Goal: Communication & Community: Ask a question

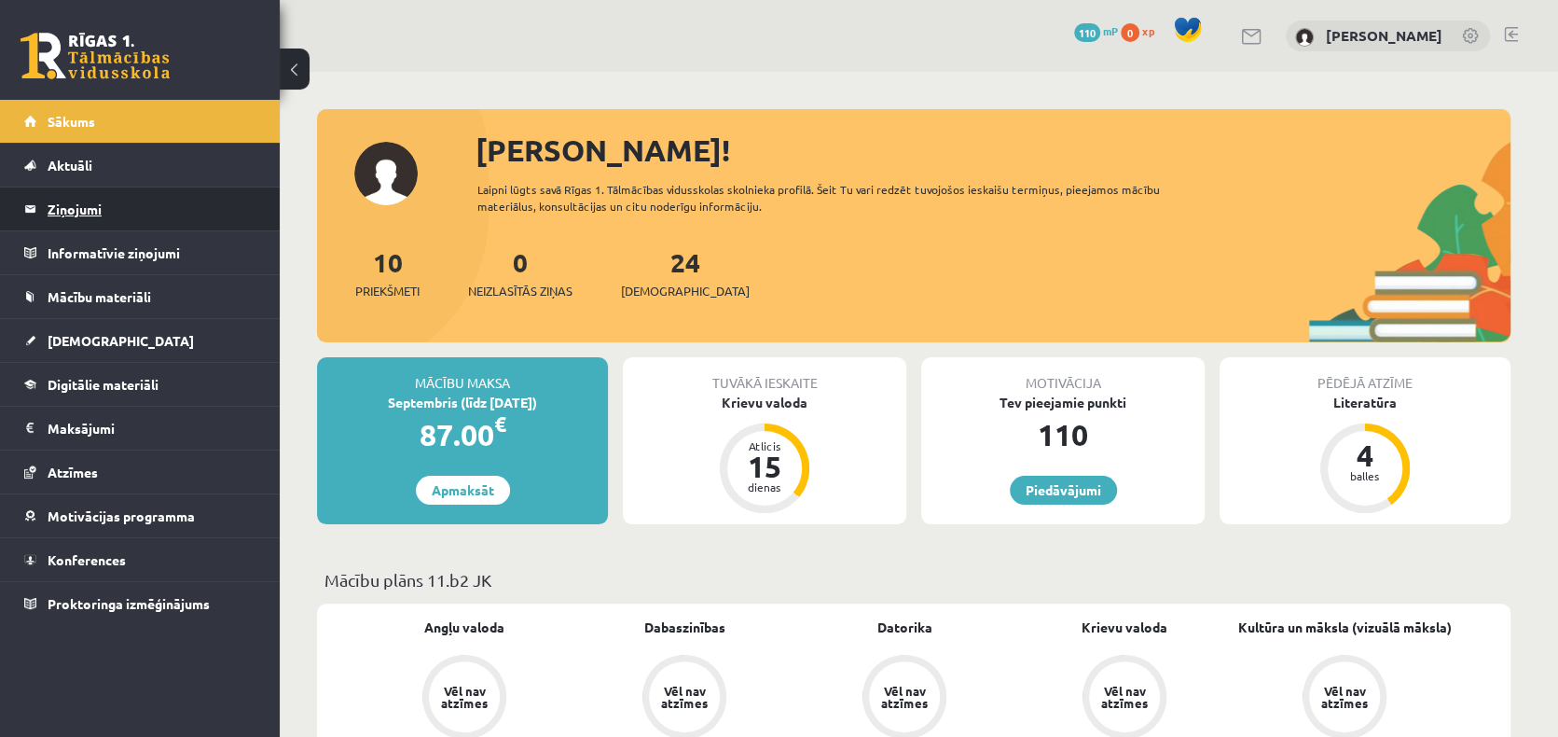
click at [96, 206] on legend "Ziņojumi 0" at bounding box center [152, 208] width 209 height 43
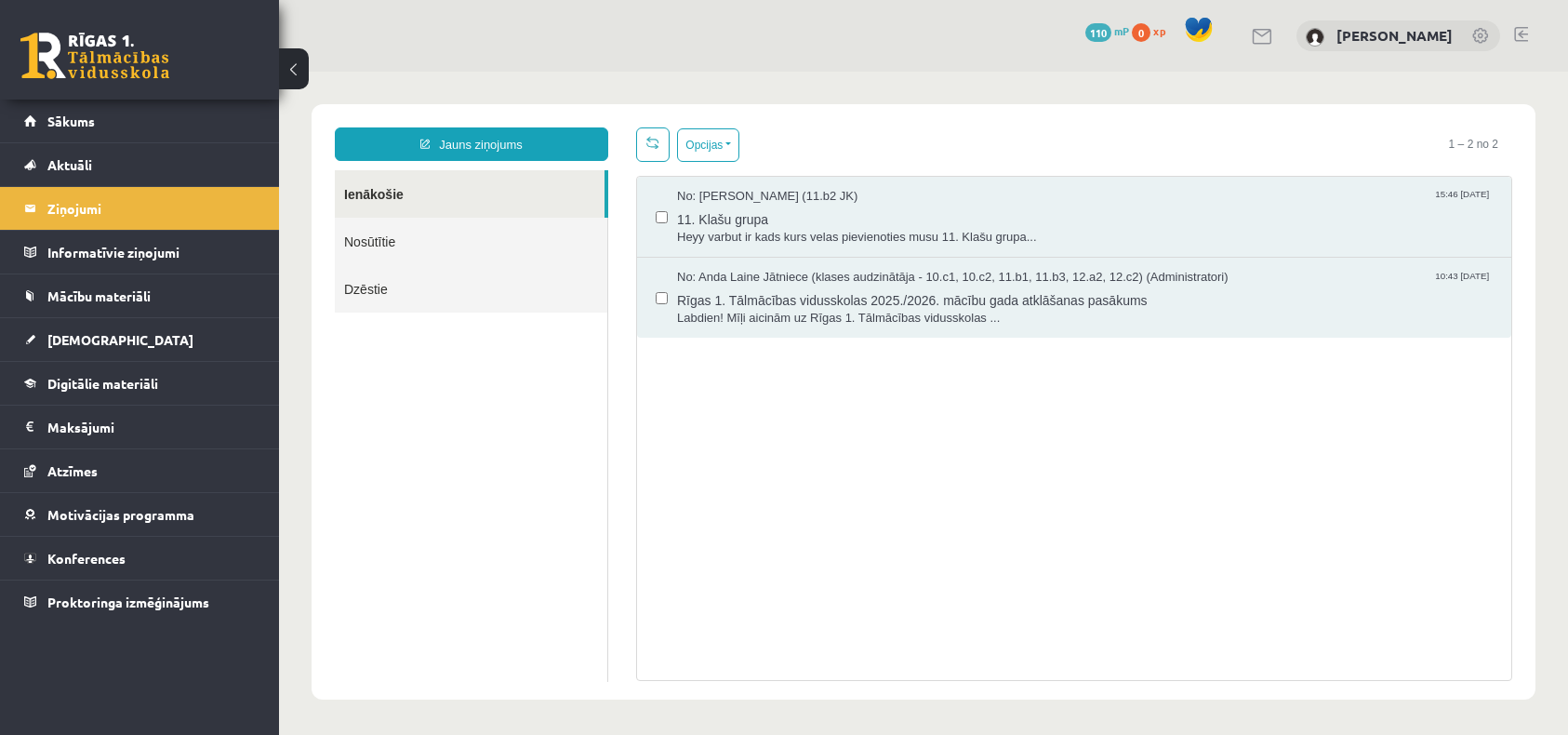
click at [402, 246] on link "Nosūtītie" at bounding box center [471, 241] width 272 height 48
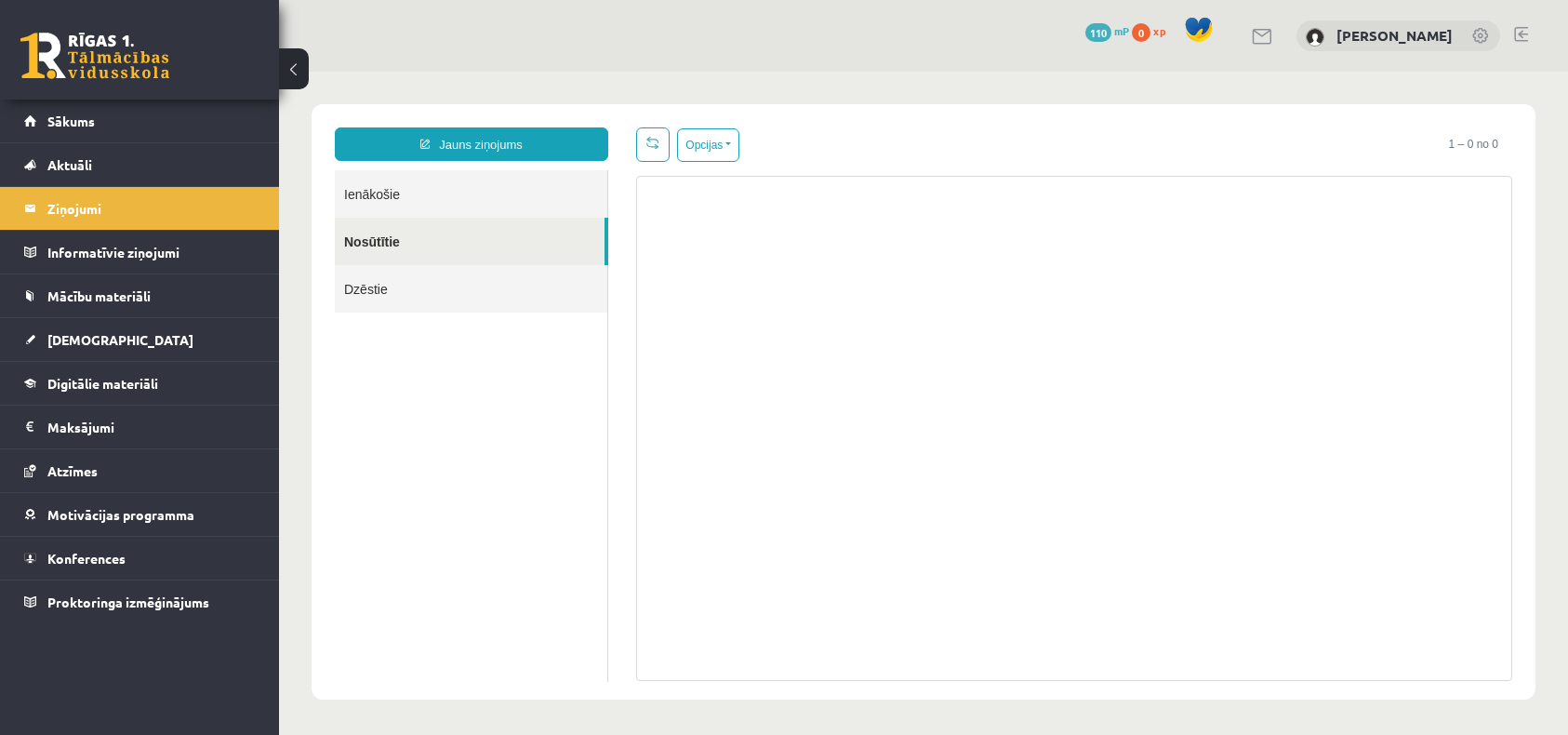
click at [381, 291] on link "Dzēstie" at bounding box center [471, 289] width 272 height 48
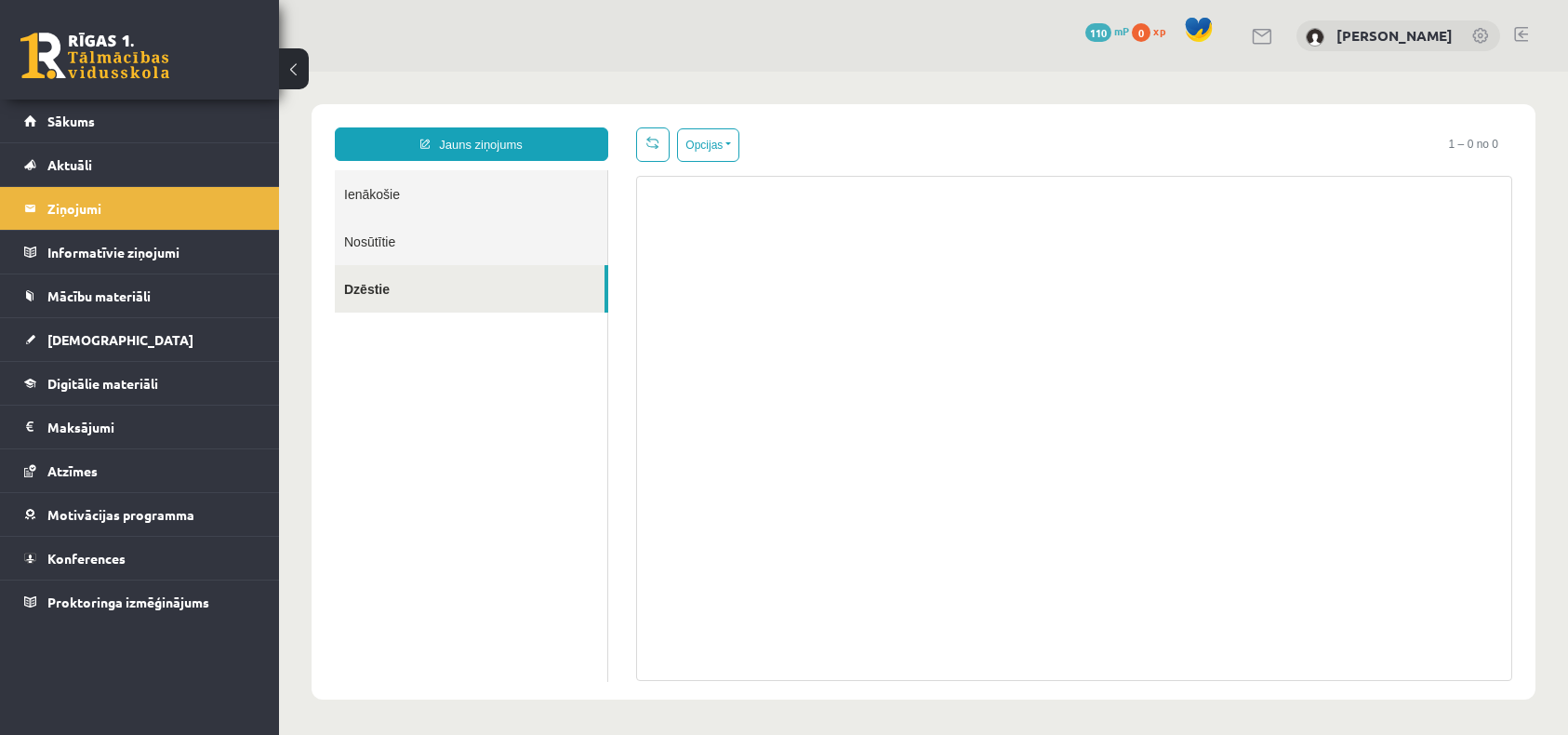
click at [395, 179] on link "Ienākošie" at bounding box center [471, 194] width 272 height 48
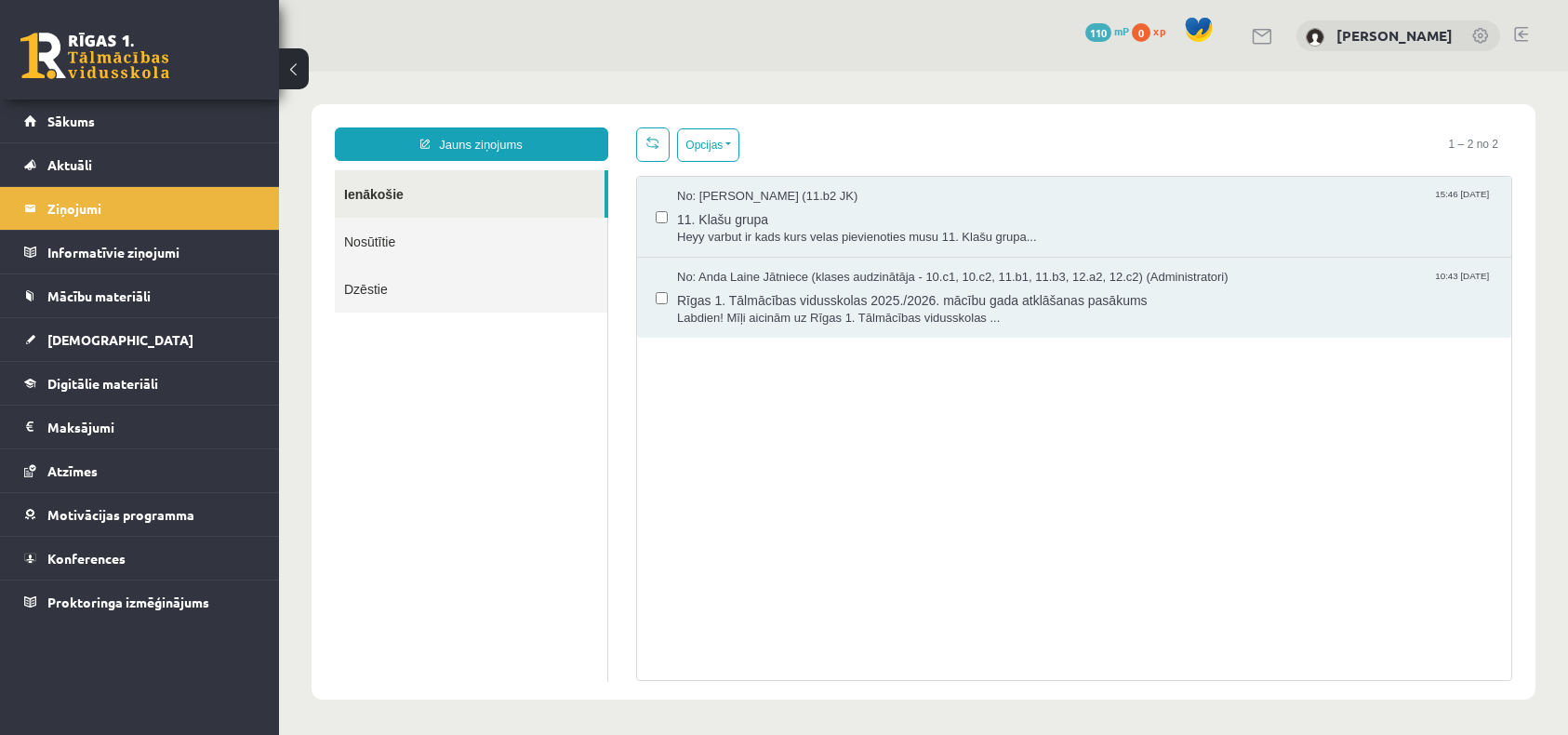
click at [394, 189] on link "Ienākošie" at bounding box center [470, 194] width 269 height 48
click at [432, 246] on link "Nosūtītie" at bounding box center [471, 241] width 272 height 48
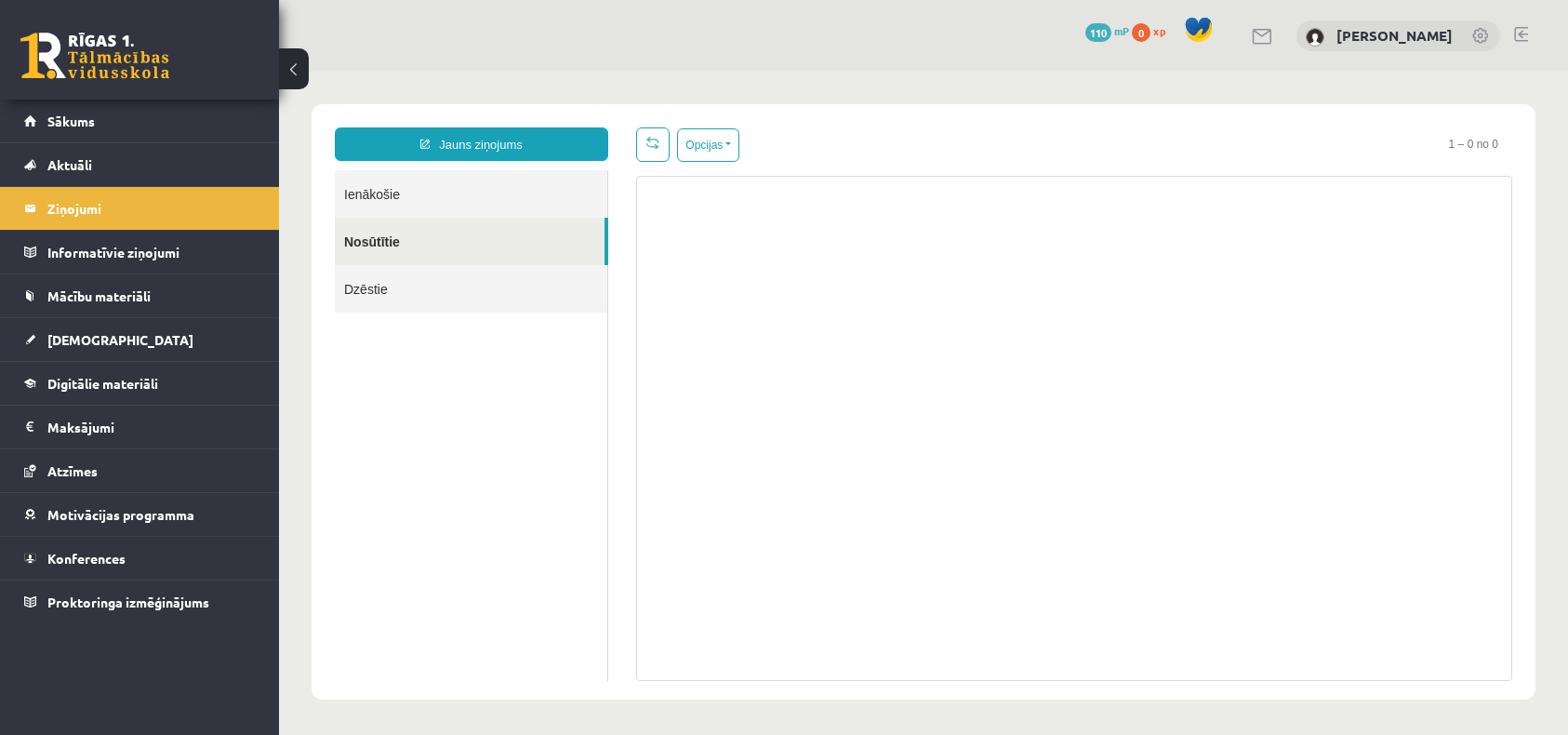
click at [426, 200] on link "Ienākošie" at bounding box center [471, 194] width 272 height 48
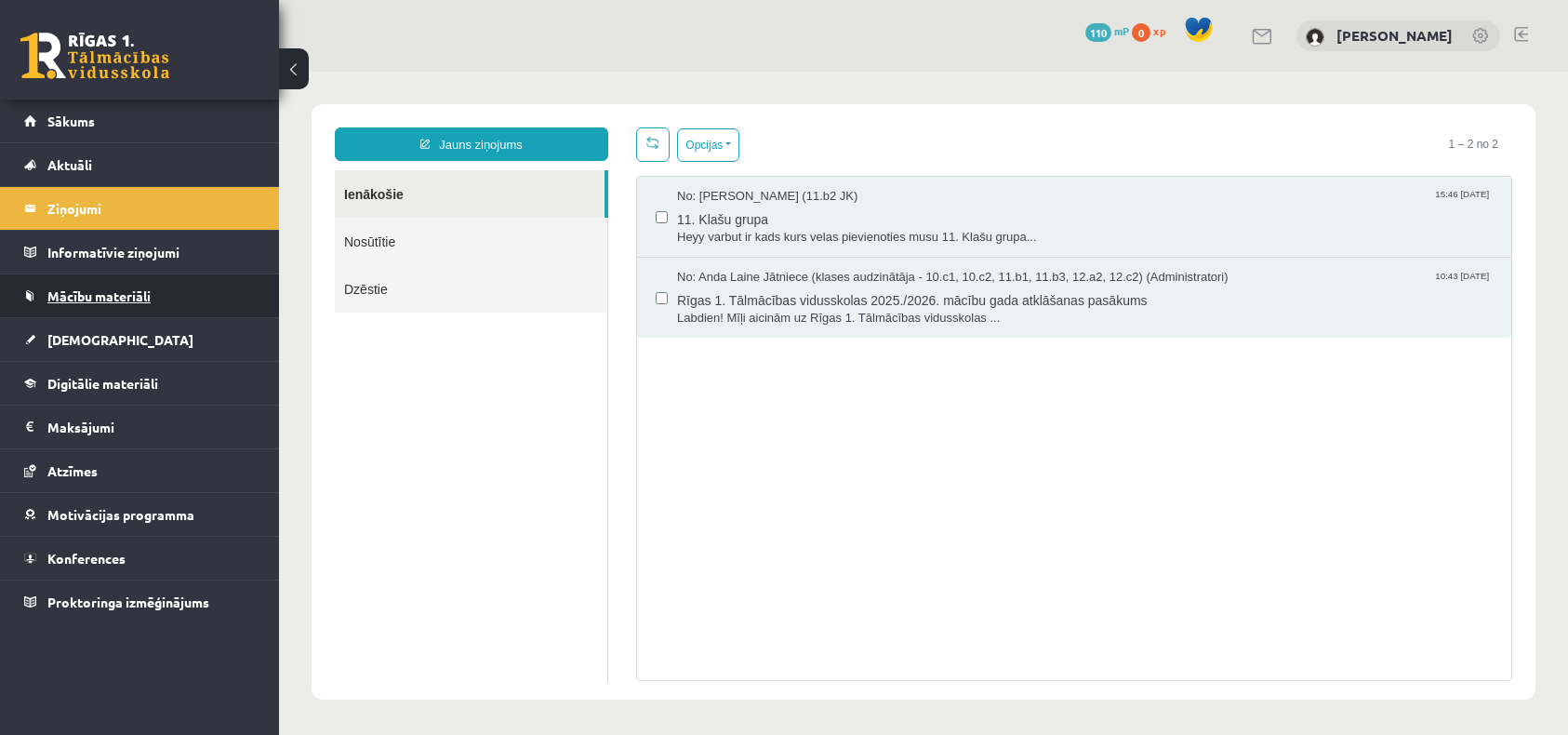
click at [114, 289] on span "Mācību materiāli" at bounding box center [100, 295] width 104 height 17
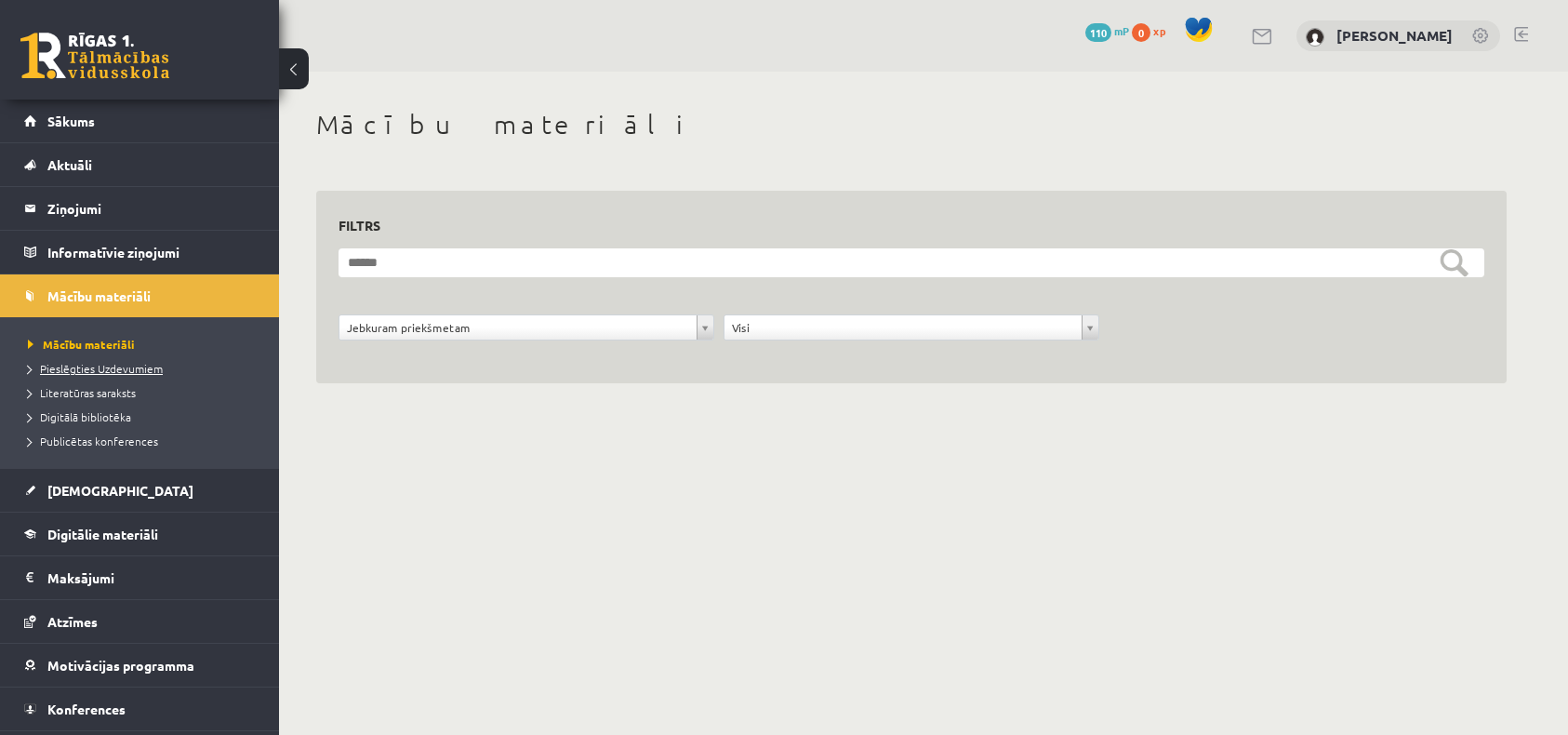
click at [108, 366] on span "Pieslēgties Uzdevumiem" at bounding box center [95, 368] width 135 height 15
click at [86, 201] on legend "Ziņojumi 0" at bounding box center [152, 207] width 208 height 43
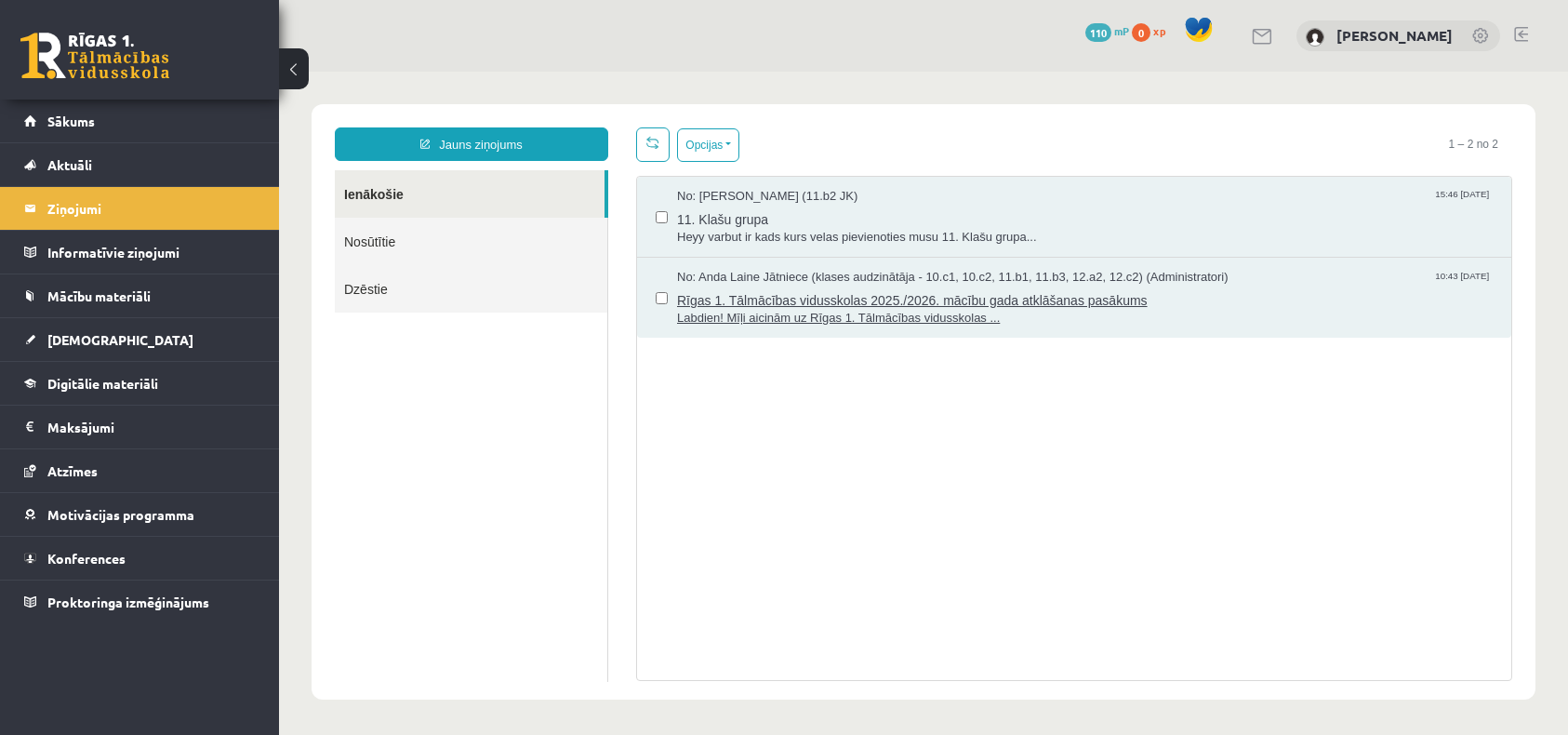
click at [782, 311] on span "Labdien! Mīļi aicinām uz Rīgas 1. Tālmācības vidusskolas ..." at bounding box center [1085, 319] width 816 height 18
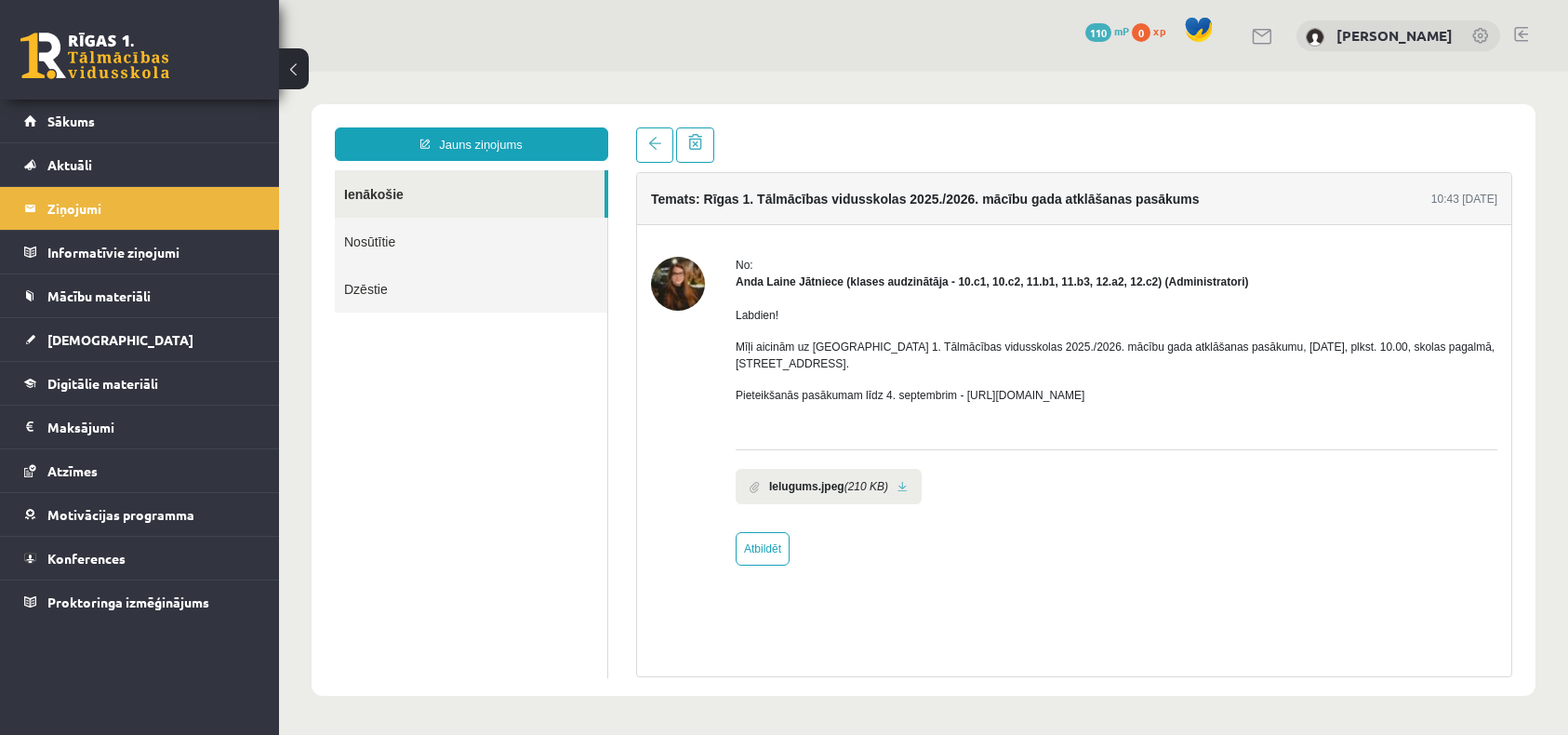
click at [384, 194] on link "Ienākošie" at bounding box center [470, 194] width 269 height 48
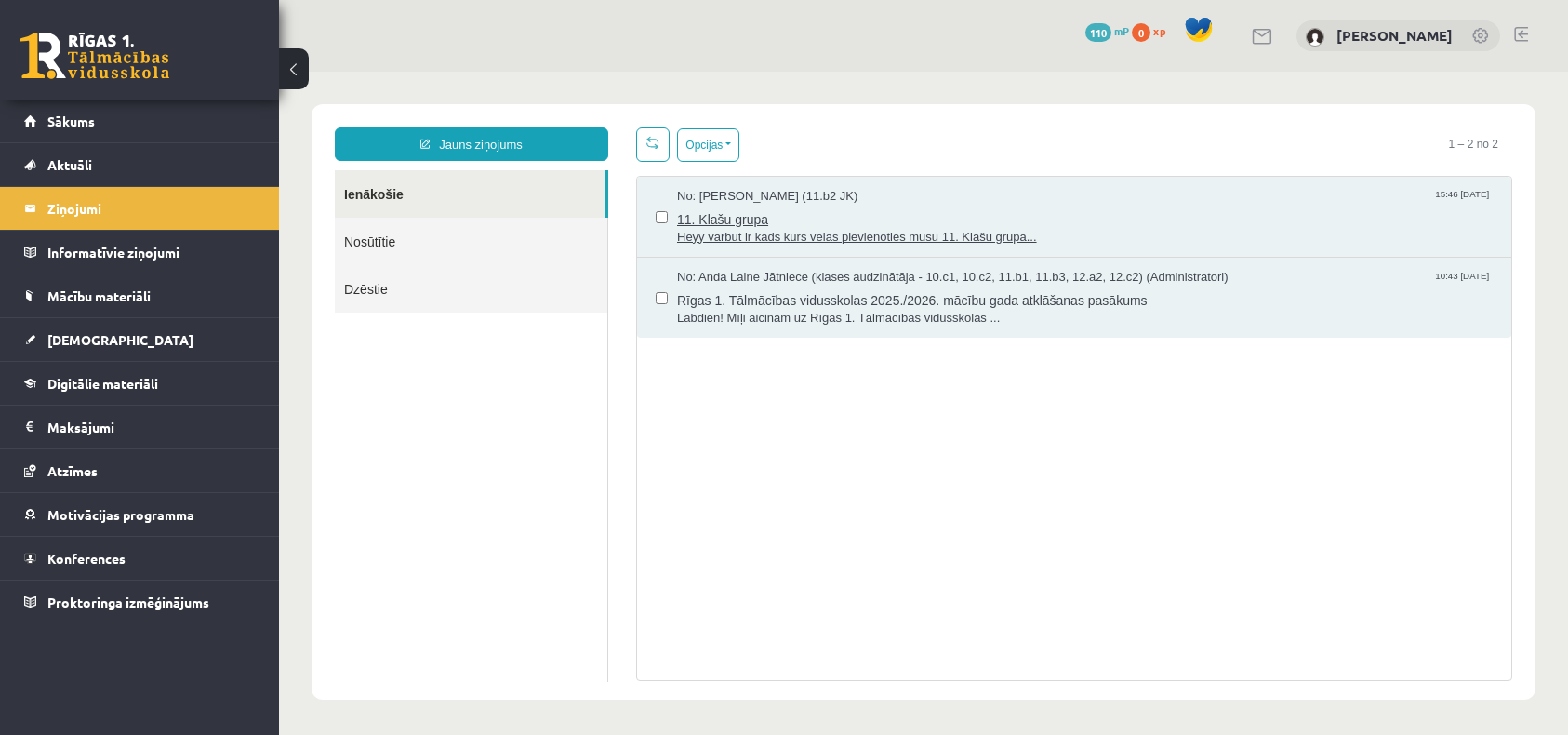
click at [796, 230] on span "Heyy varbut ir kads kurs velas pievienoties musu 11. Klašu grupa..." at bounding box center [1085, 237] width 816 height 18
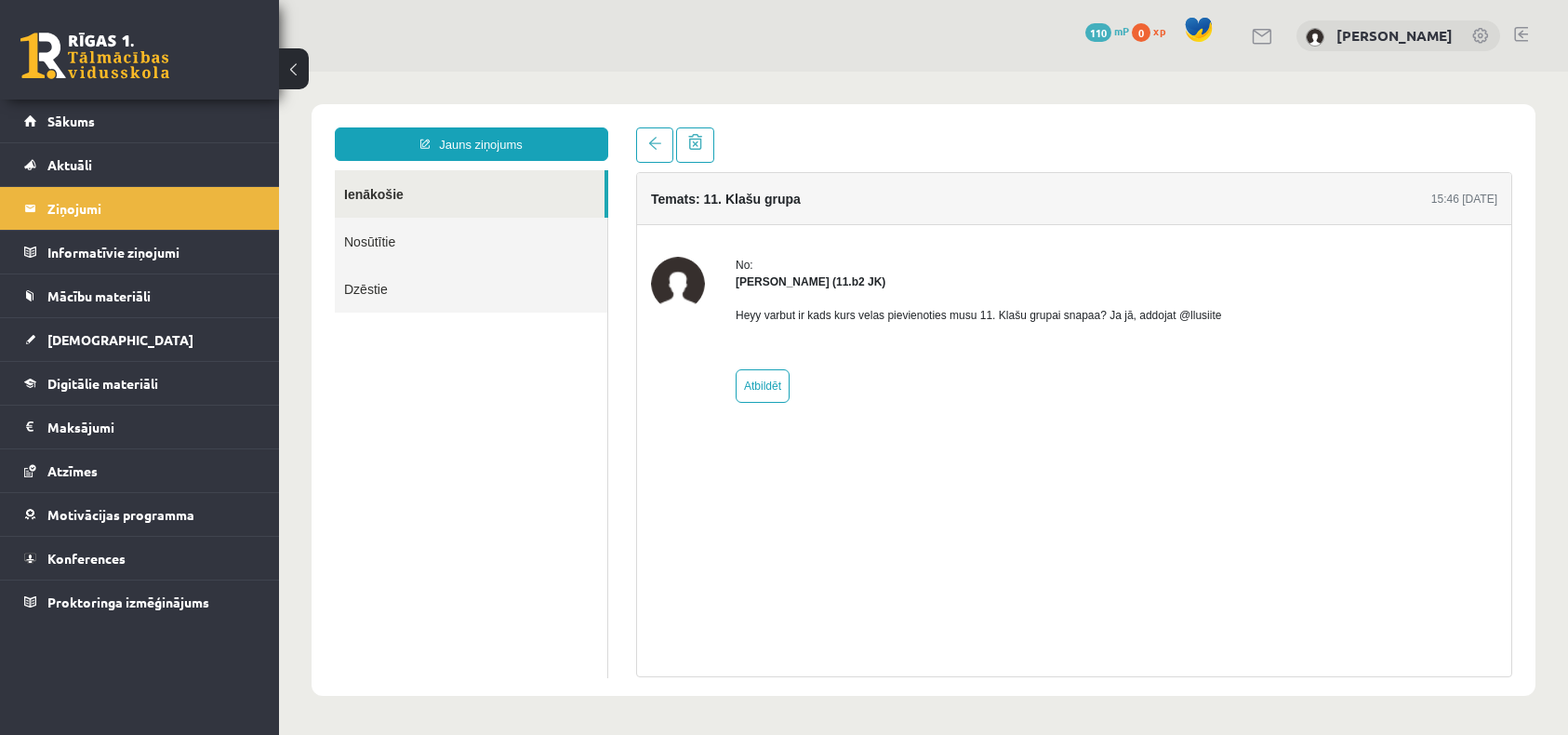
click at [413, 194] on link "Ienākošie" at bounding box center [470, 194] width 269 height 48
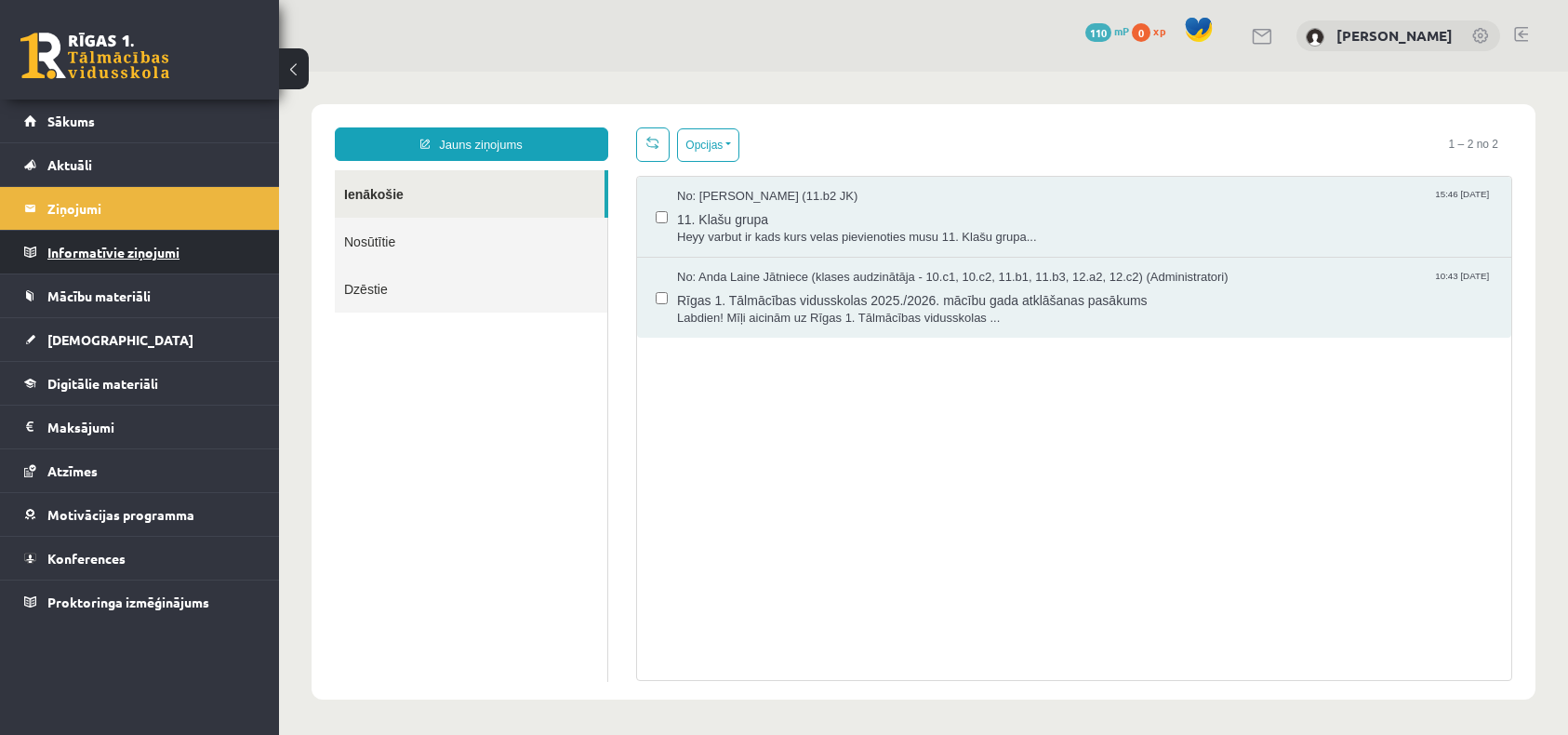
click at [162, 255] on legend "Informatīvie ziņojumi 0" at bounding box center [152, 251] width 208 height 43
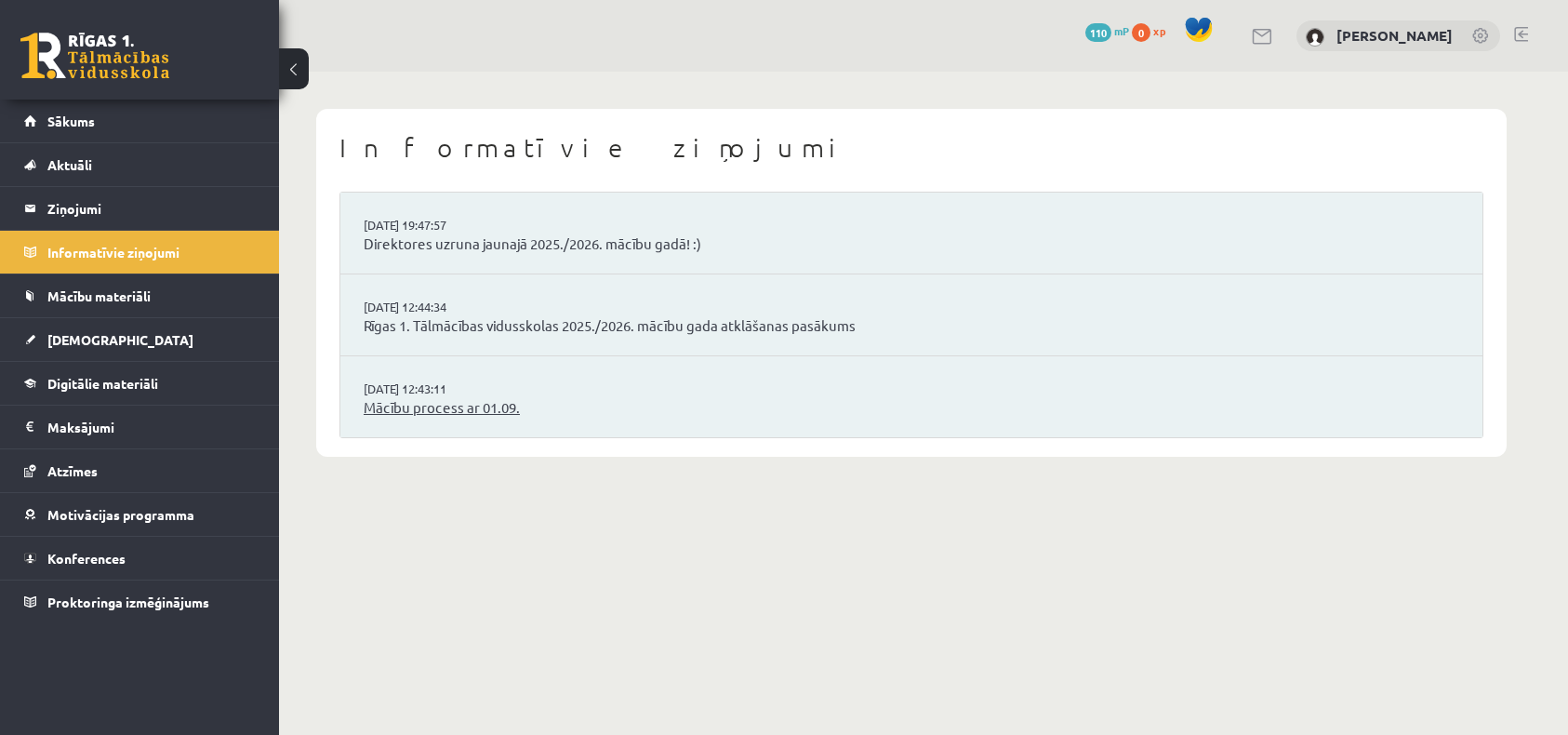
click at [446, 408] on link "Mācību process ar 01.09." at bounding box center [912, 407] width 1095 height 21
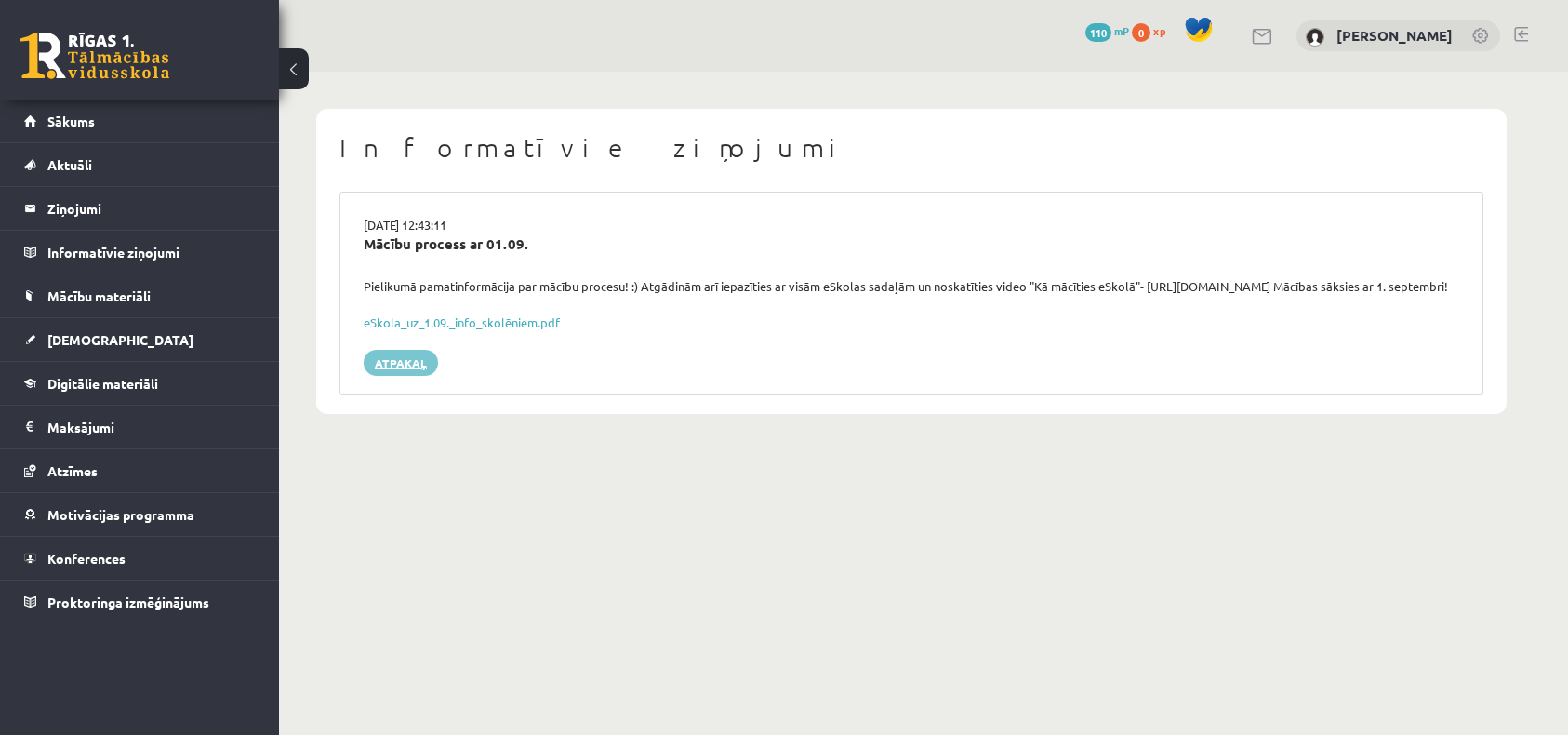
click at [407, 376] on link "Atpakaļ" at bounding box center [401, 363] width 75 height 26
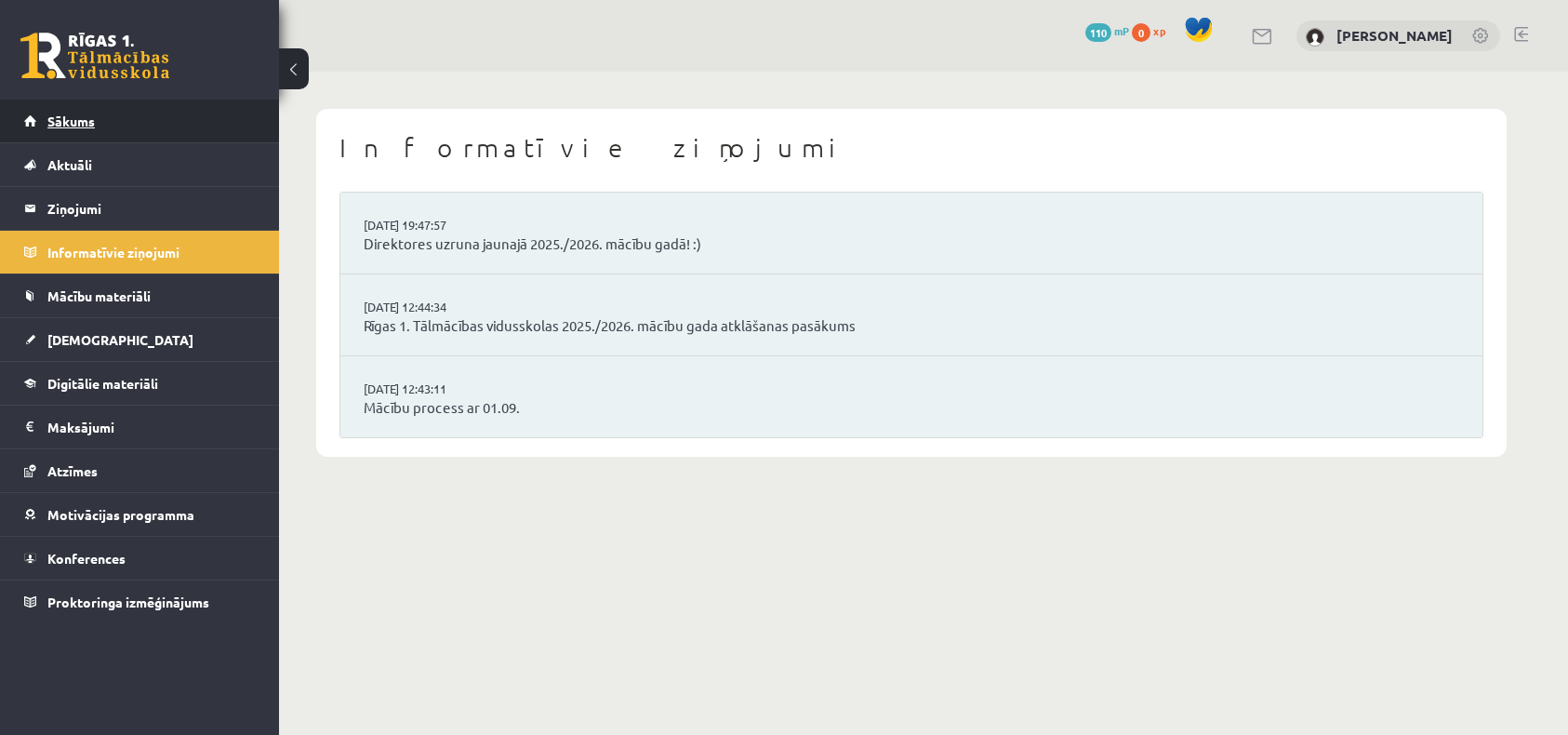
click at [78, 120] on span "Sākums" at bounding box center [72, 121] width 48 height 17
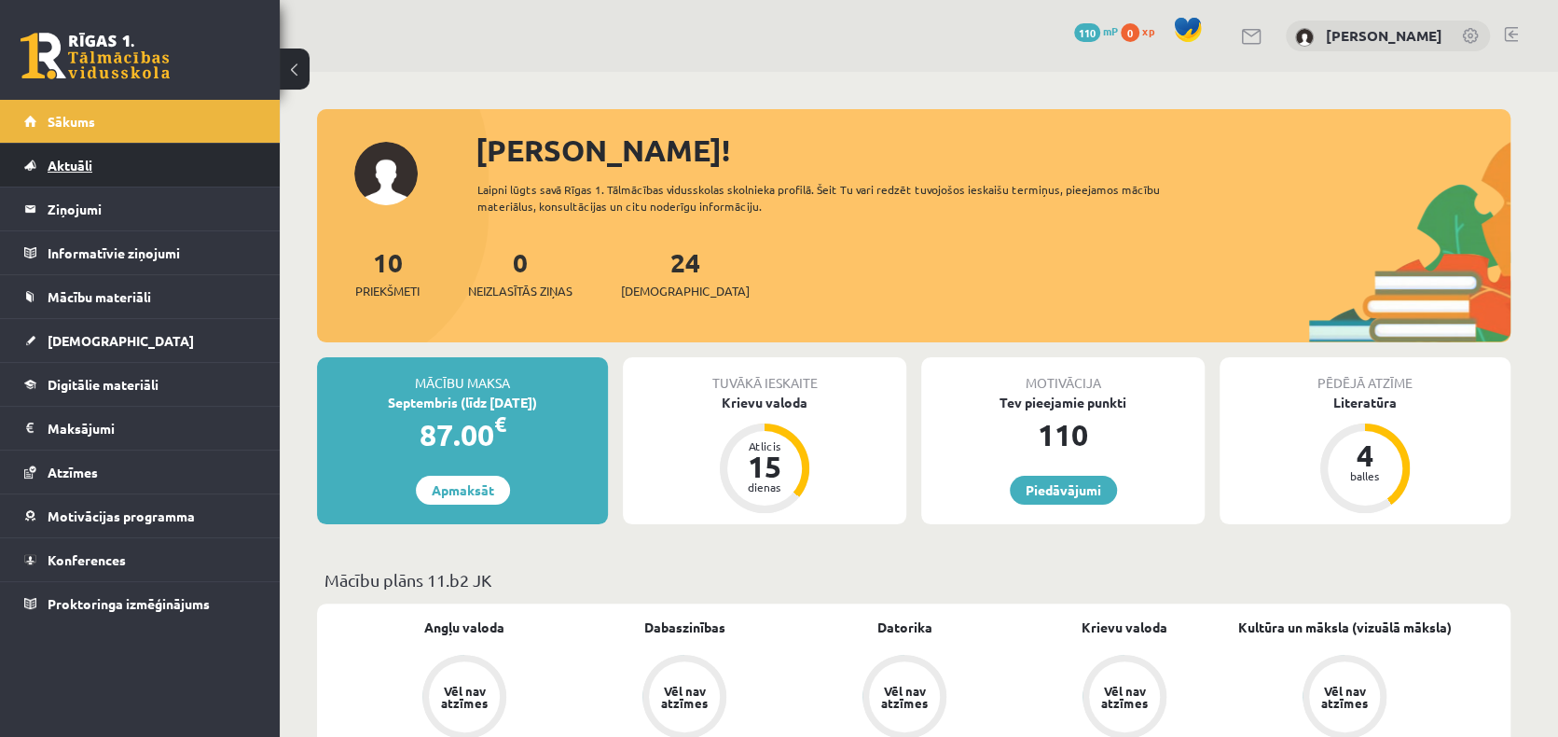
click at [89, 172] on span "Aktuāli" at bounding box center [70, 165] width 45 height 17
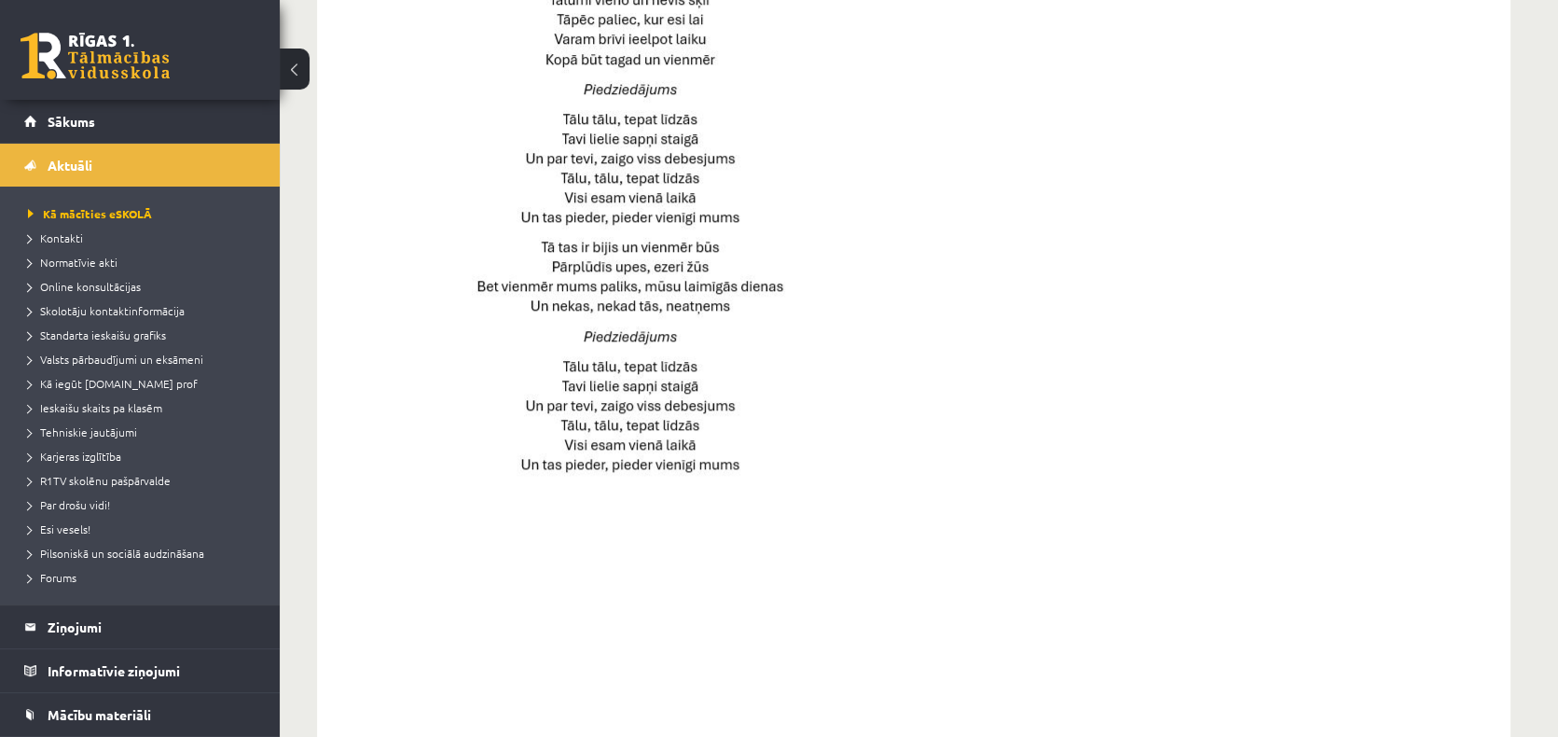
scroll to position [1294, 0]
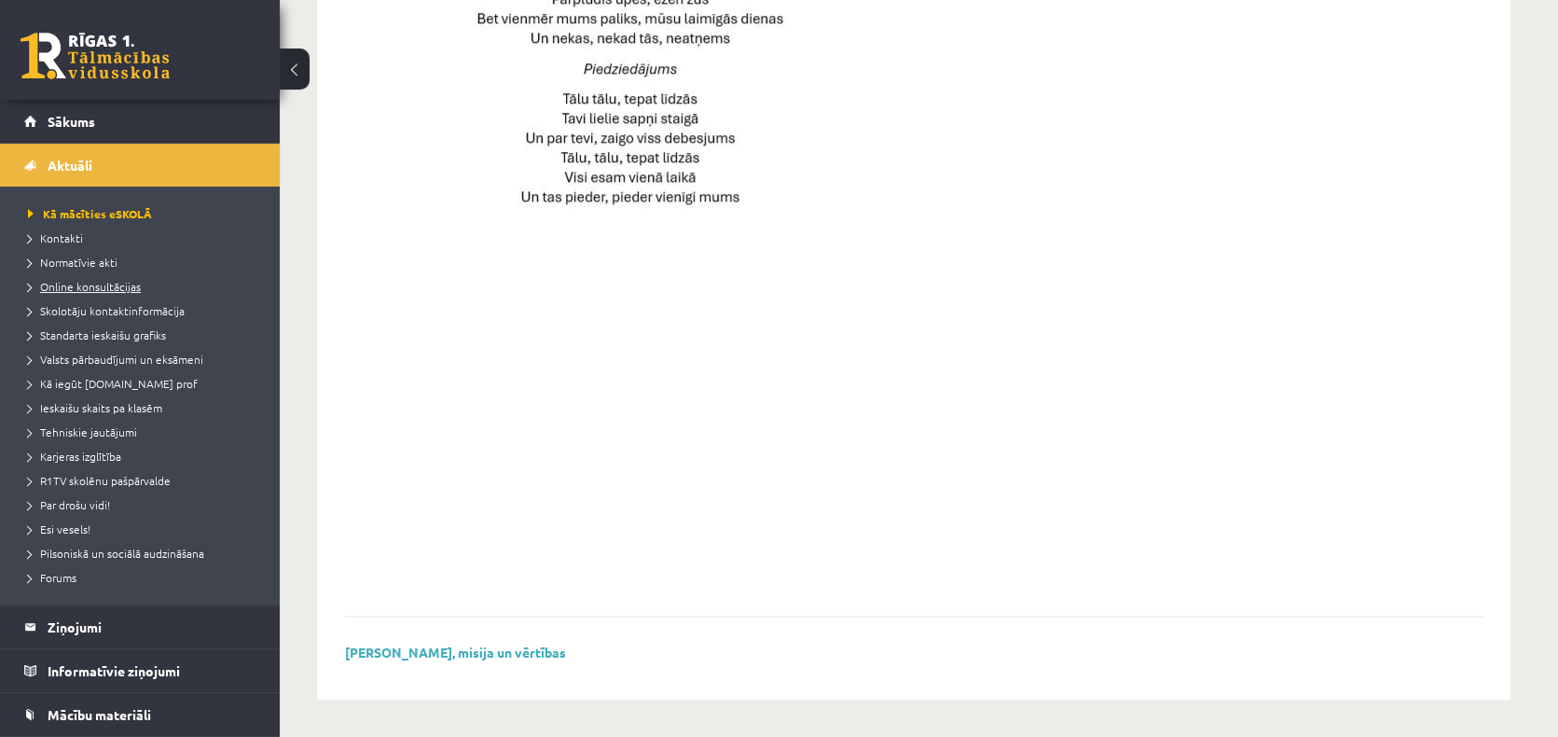
click at [85, 290] on span "Online konsultācijas" at bounding box center [84, 286] width 113 height 15
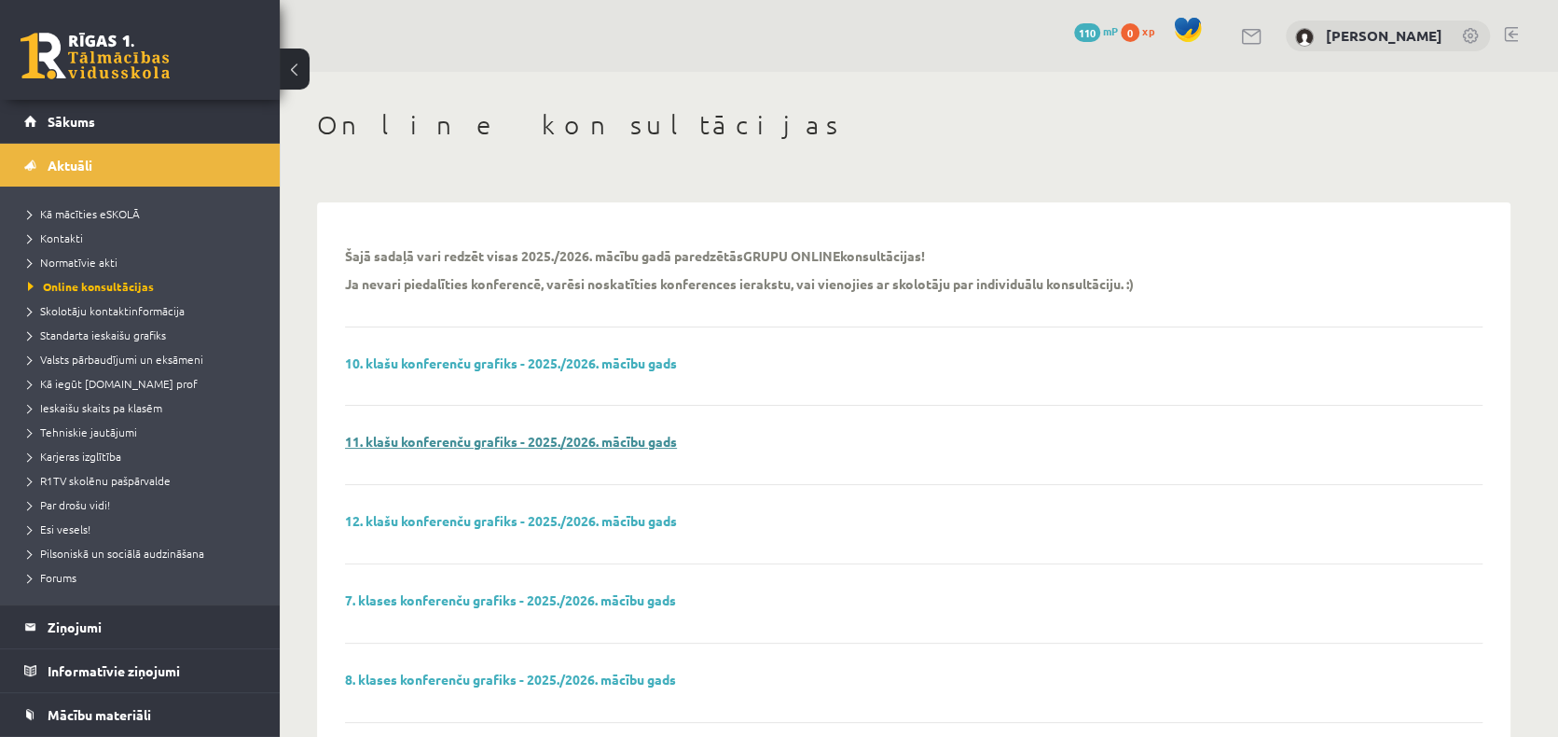
click at [449, 441] on link "11. klašu konferenču grafiks - 2025./2026. mācību gads" at bounding box center [511, 441] width 332 height 17
click at [111, 385] on span "Kā iegūt [DOMAIN_NAME] prof" at bounding box center [113, 383] width 170 height 15
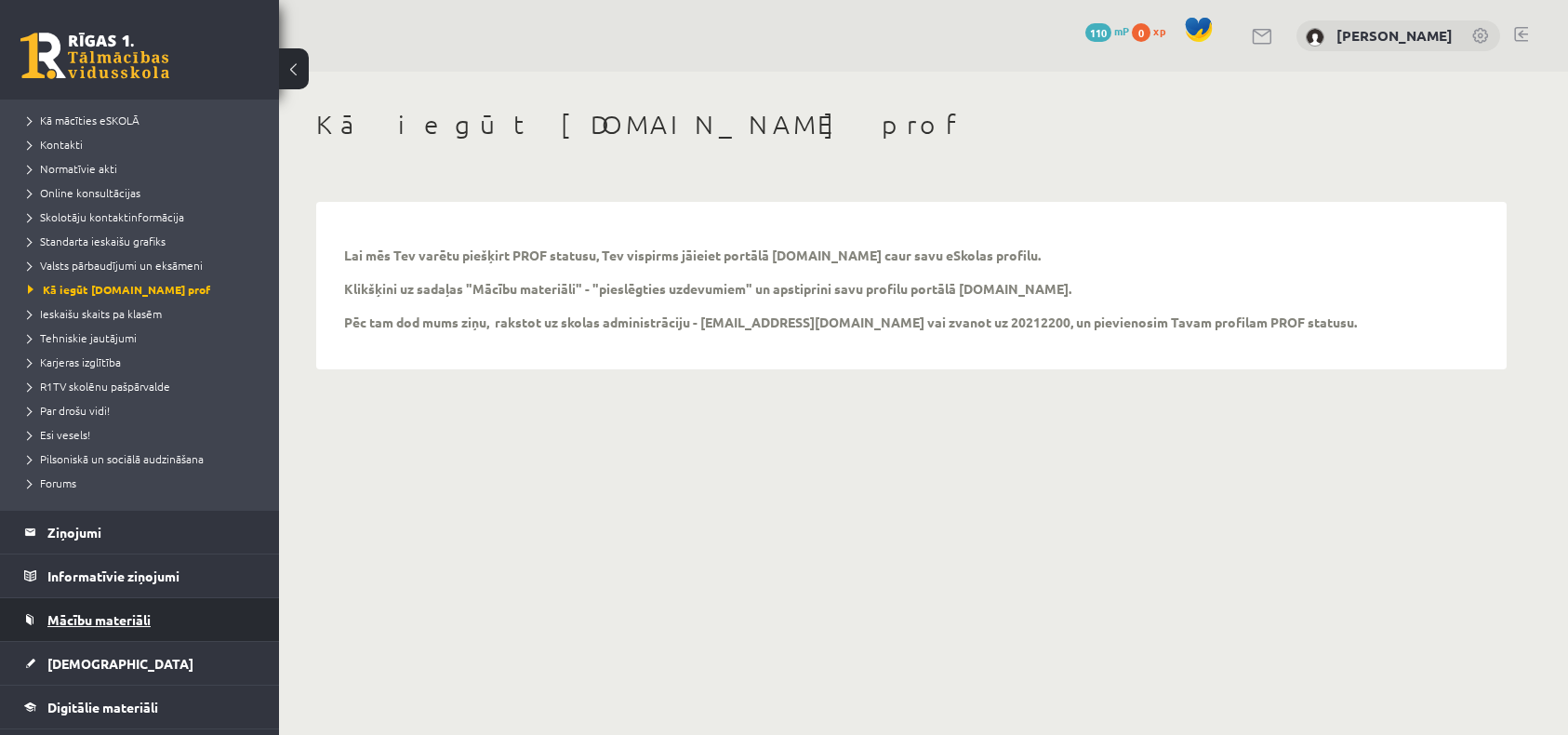
click at [121, 609] on link "Mācību materiāli" at bounding box center [140, 619] width 231 height 43
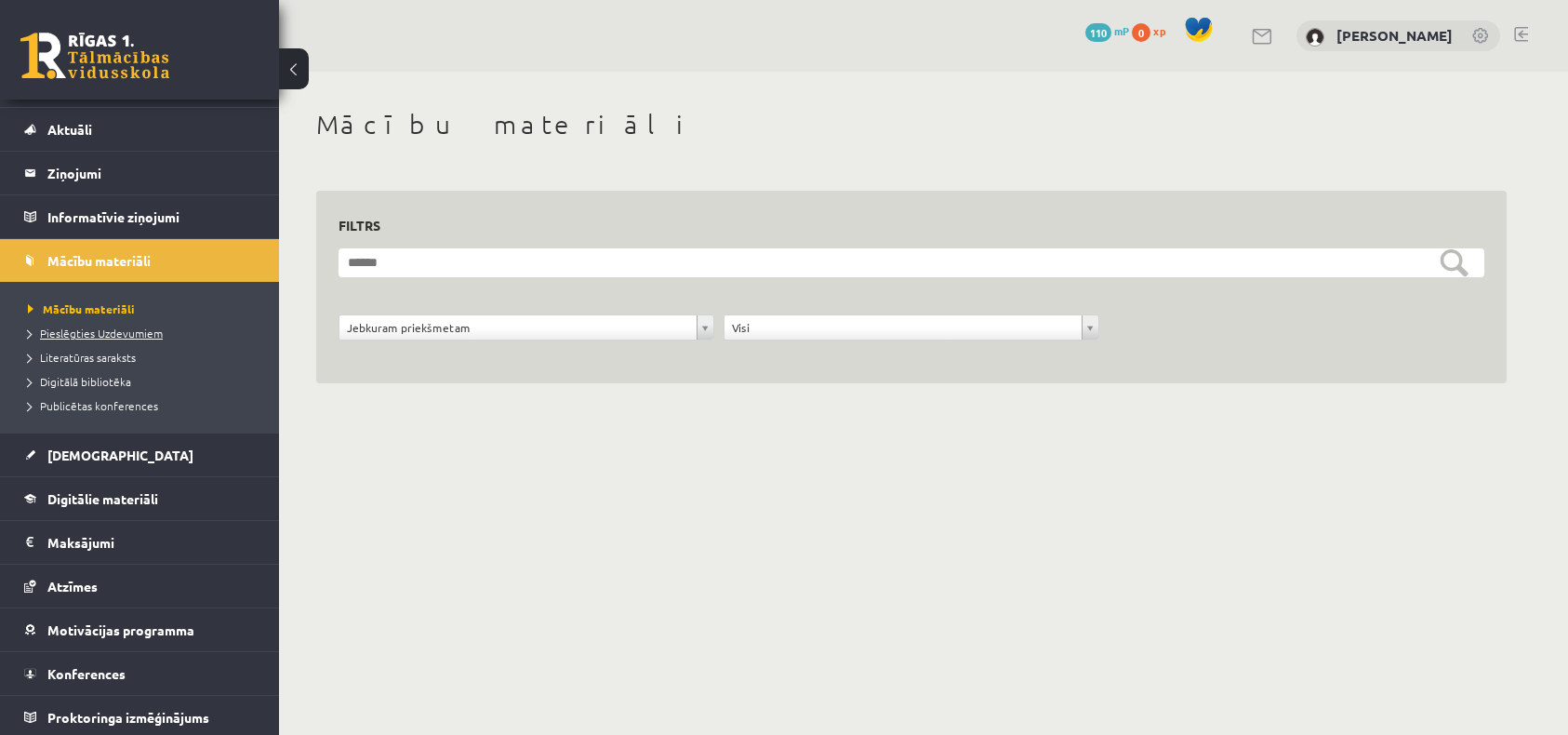
click at [105, 331] on span "Pieslēgties Uzdevumiem" at bounding box center [95, 332] width 135 height 15
click at [88, 219] on legend "Informatīvie ziņojumi 0" at bounding box center [152, 216] width 208 height 43
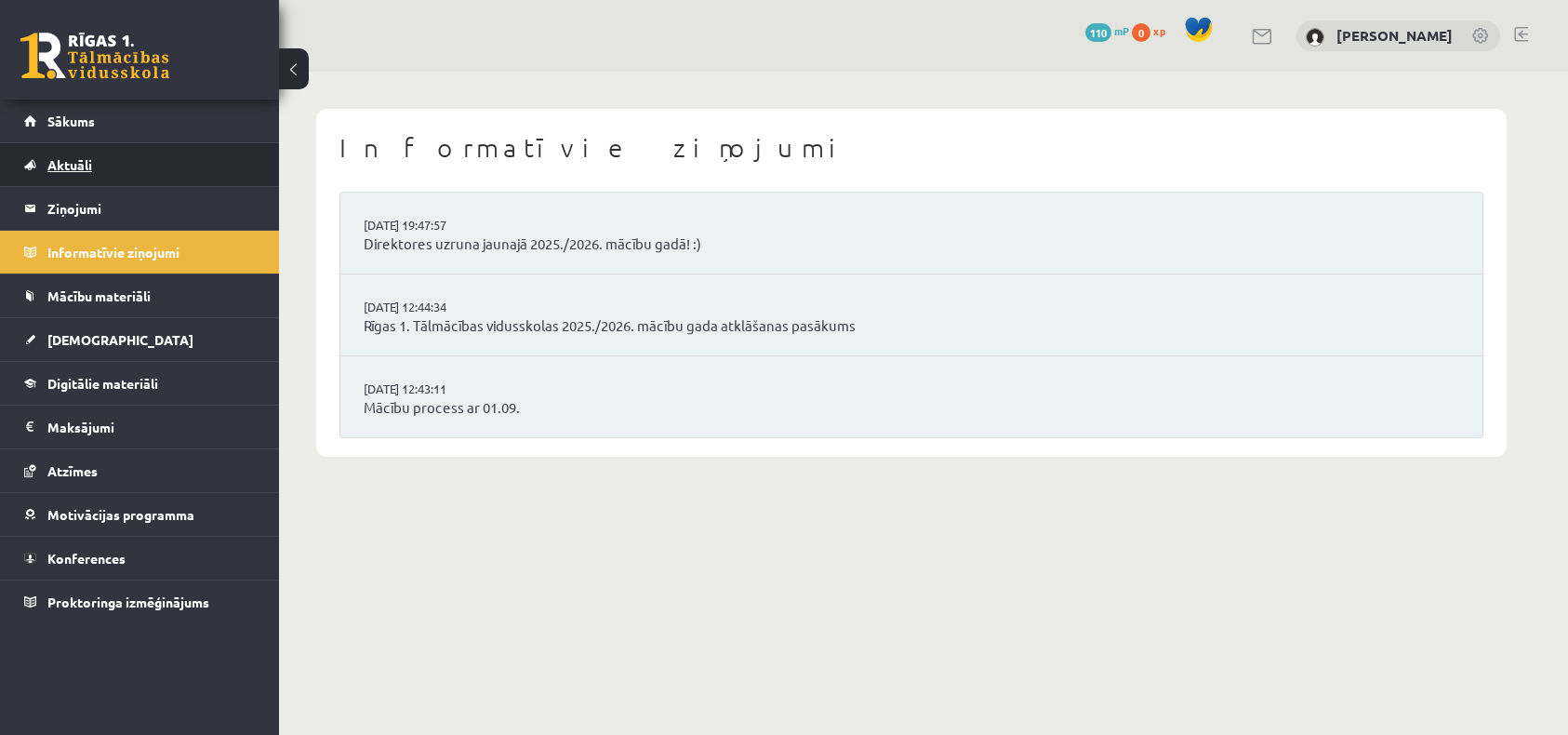
click at [84, 163] on span "Aktuāli" at bounding box center [70, 165] width 45 height 17
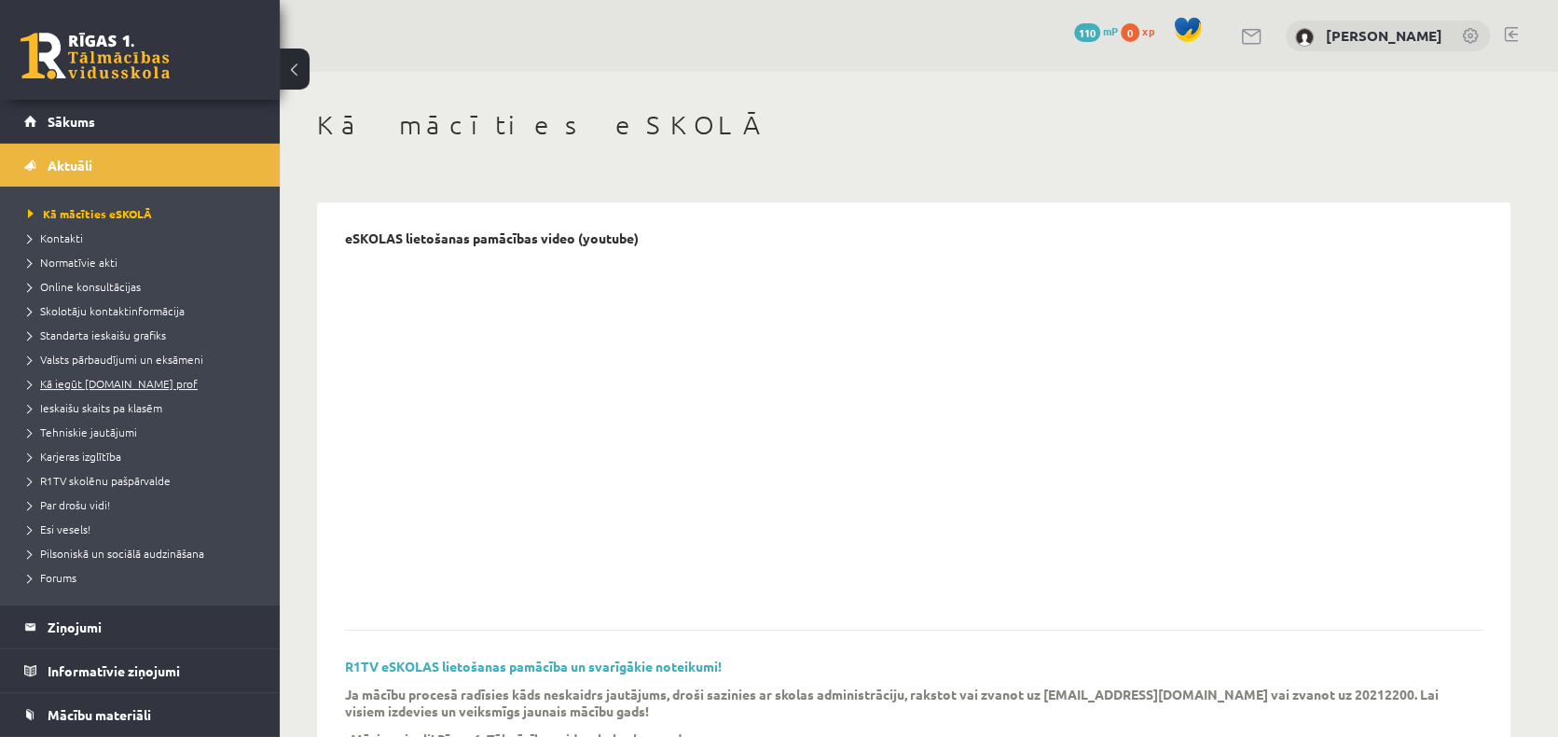
click at [116, 383] on span "Kā iegūt [DOMAIN_NAME] prof" at bounding box center [113, 383] width 170 height 15
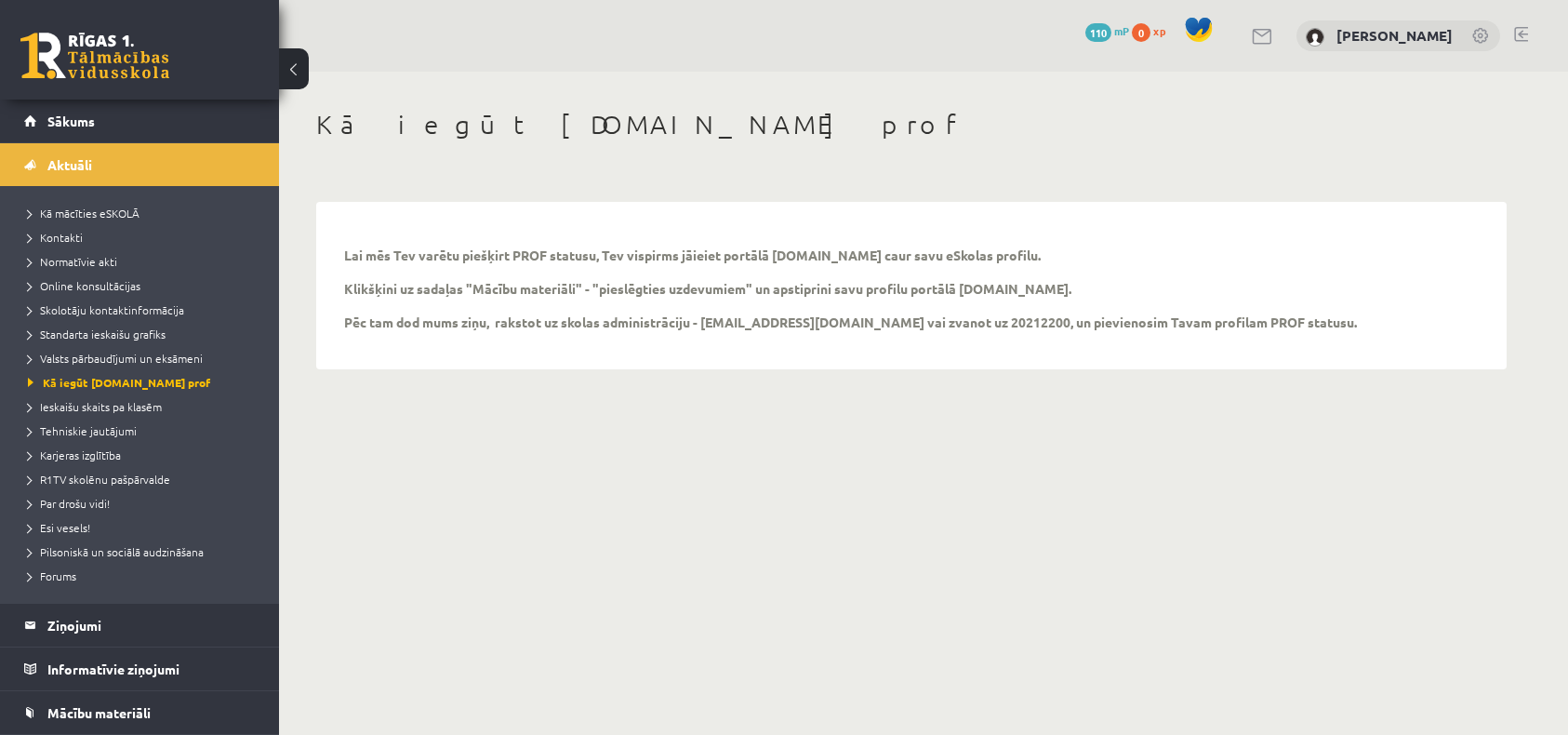
click at [707, 325] on p "Lai mēs Tev varētu piešķirt PROF statusu, Tev vispirms jāieiet portālā uzdevumi…" at bounding box center [850, 288] width 1012 height 84
drag, startPoint x: 702, startPoint y: 319, endPoint x: 782, endPoint y: 325, distance: 80.2
click at [782, 325] on p "Lai mēs Tev varētu piešķirt PROF statusu, Tev vispirms jāieiet portālā uzdevumi…" at bounding box center [850, 288] width 1012 height 84
copy p "info@r1tv.lv"
click at [1274, 35] on link at bounding box center [1263, 37] width 22 height 16
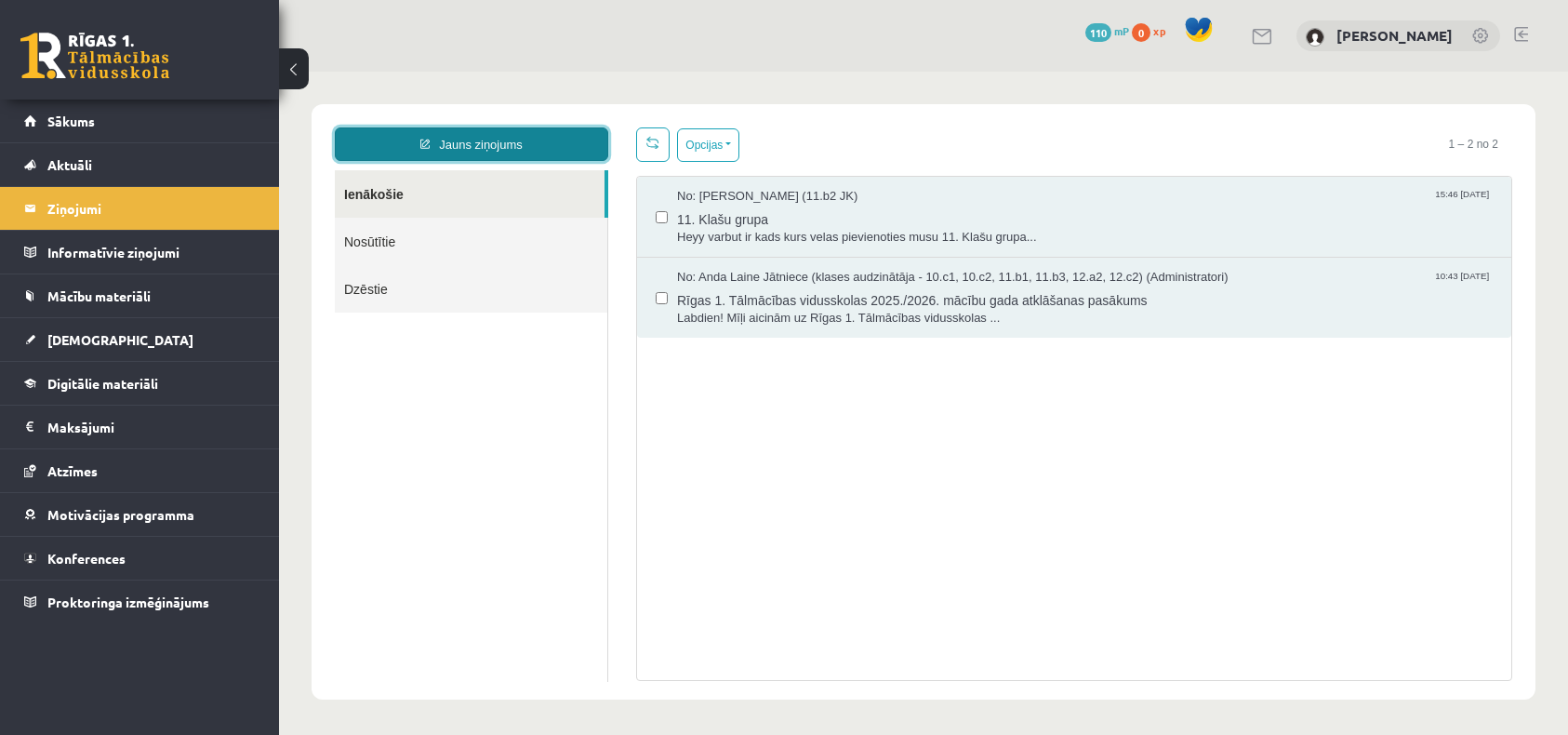
click at [480, 149] on link "Jauns ziņojums" at bounding box center [472, 145] width 273 height 34
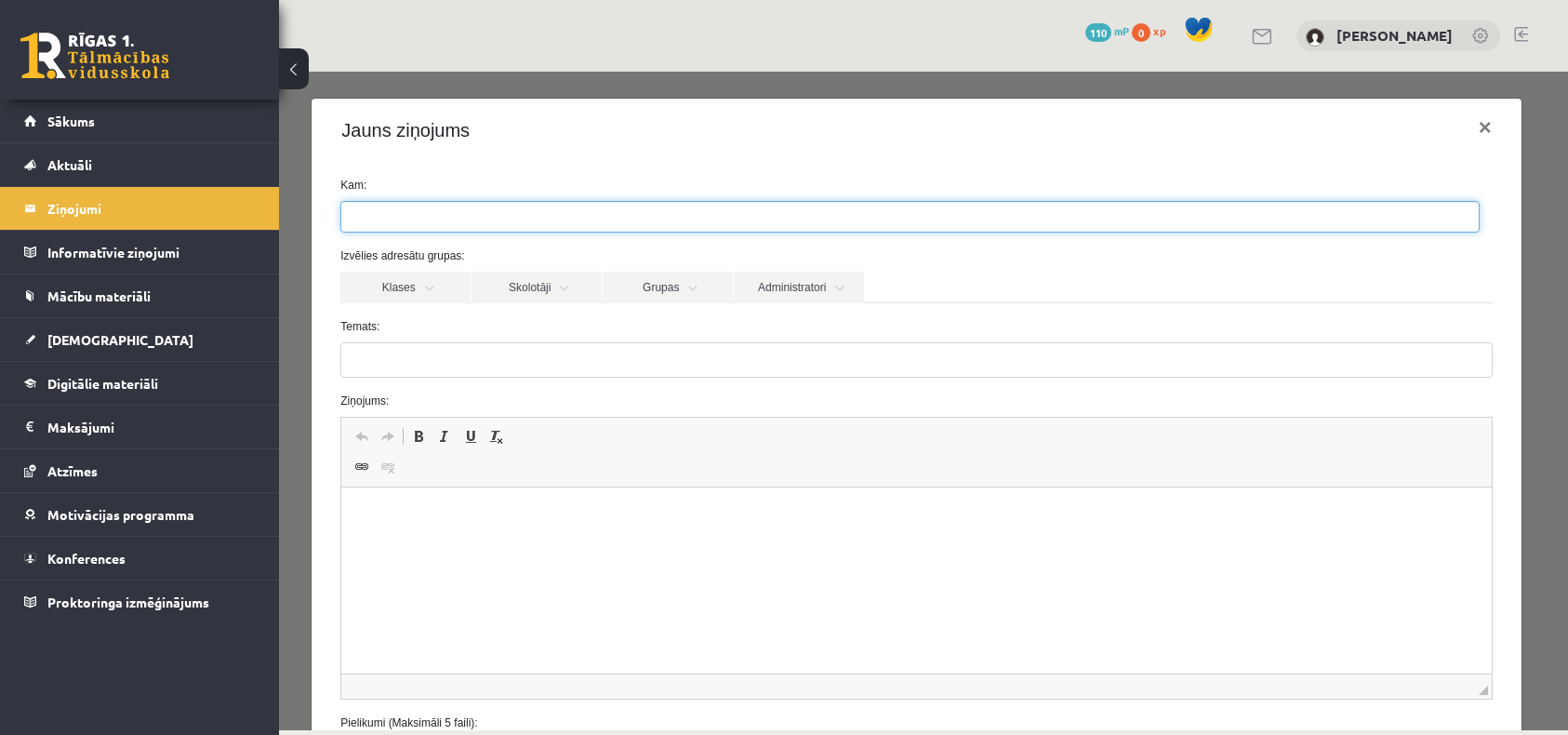
click at [420, 213] on ul at bounding box center [910, 216] width 1137 height 30
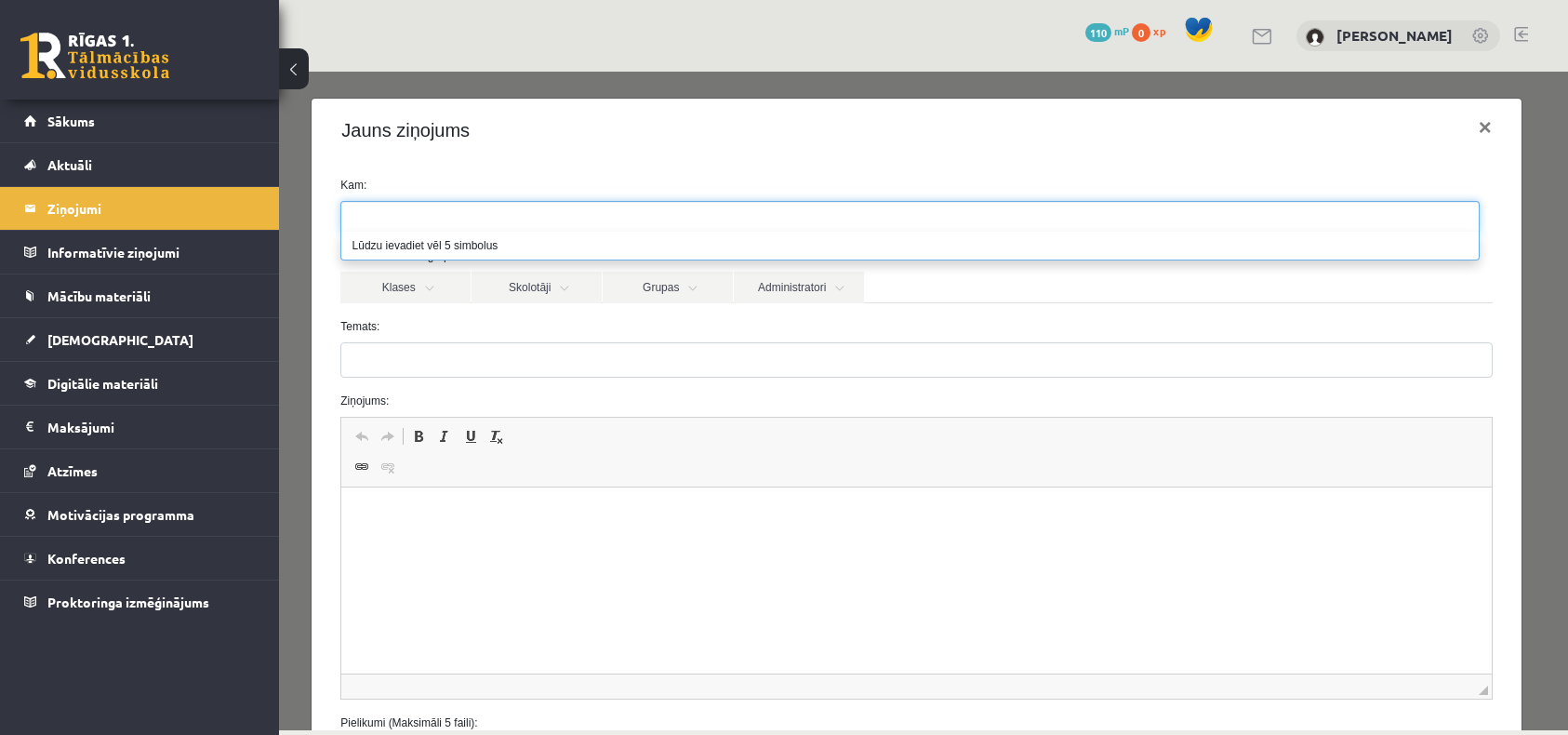
paste input "**********"
type input "**********"
click at [955, 289] on div "Klases Skolotāji Grupas Administratori" at bounding box center [916, 286] width 1151 height 31
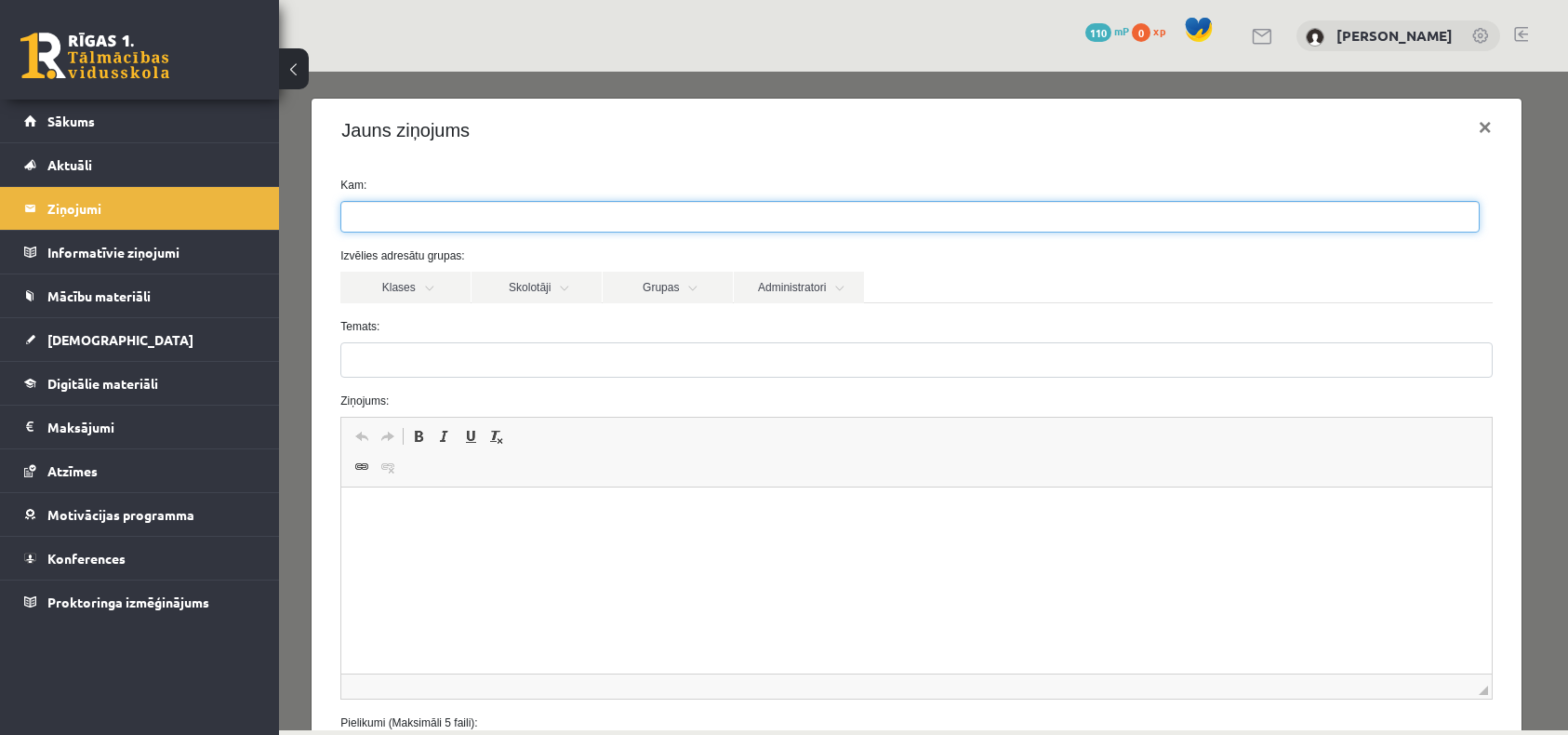
click at [422, 219] on input "search" at bounding box center [409, 216] width 137 height 30
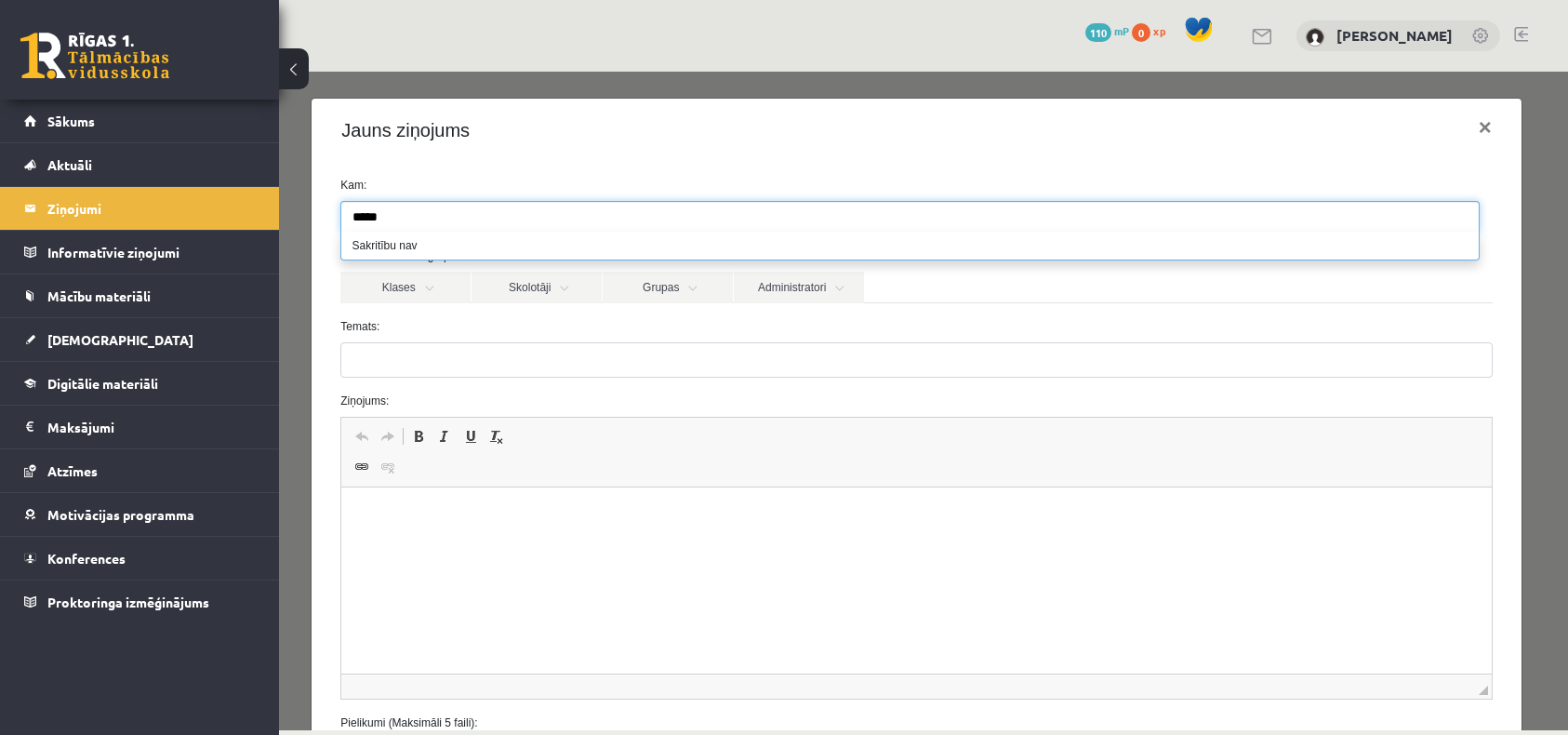
type input "*****"
click at [321, 292] on div "Kam: Izvēlies adresātu grupas: Klases Skolotāji Grupas Administratori 11.b2 JK …" at bounding box center [916, 476] width 1209 height 628
